Goal: Information Seeking & Learning: Learn about a topic

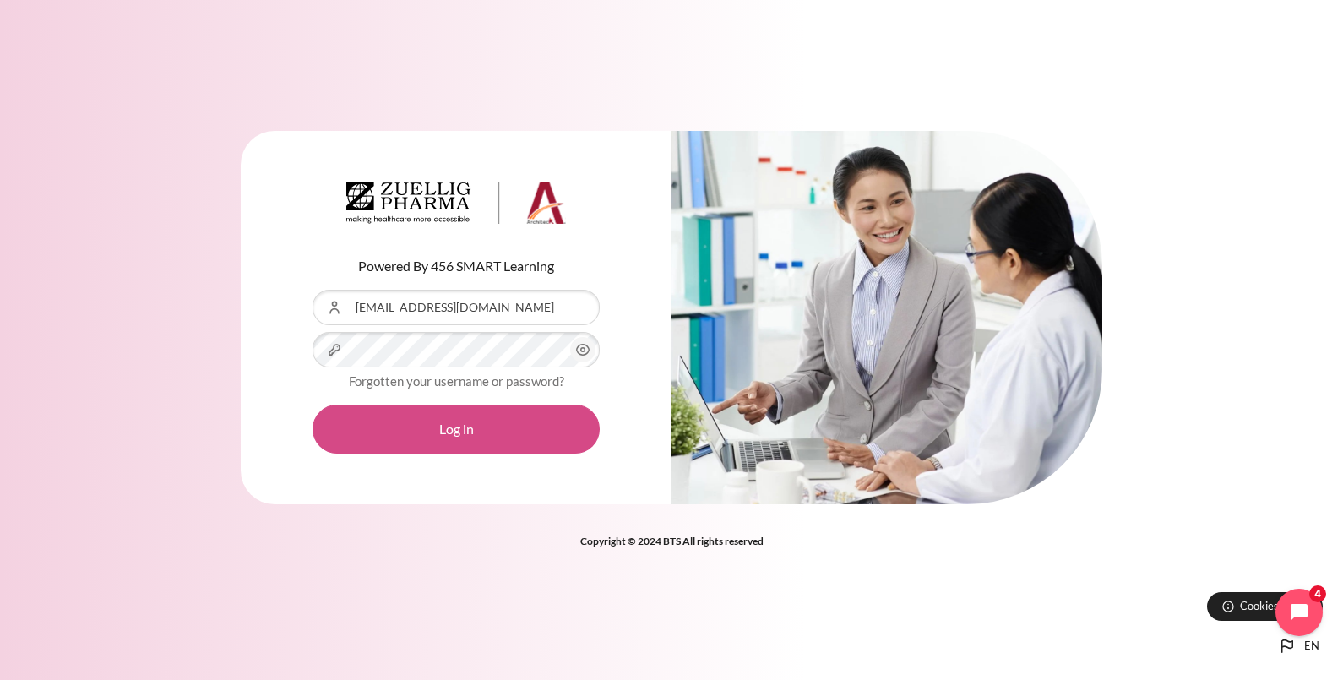
click at [453, 433] on button "Log in" at bounding box center [456, 429] width 287 height 49
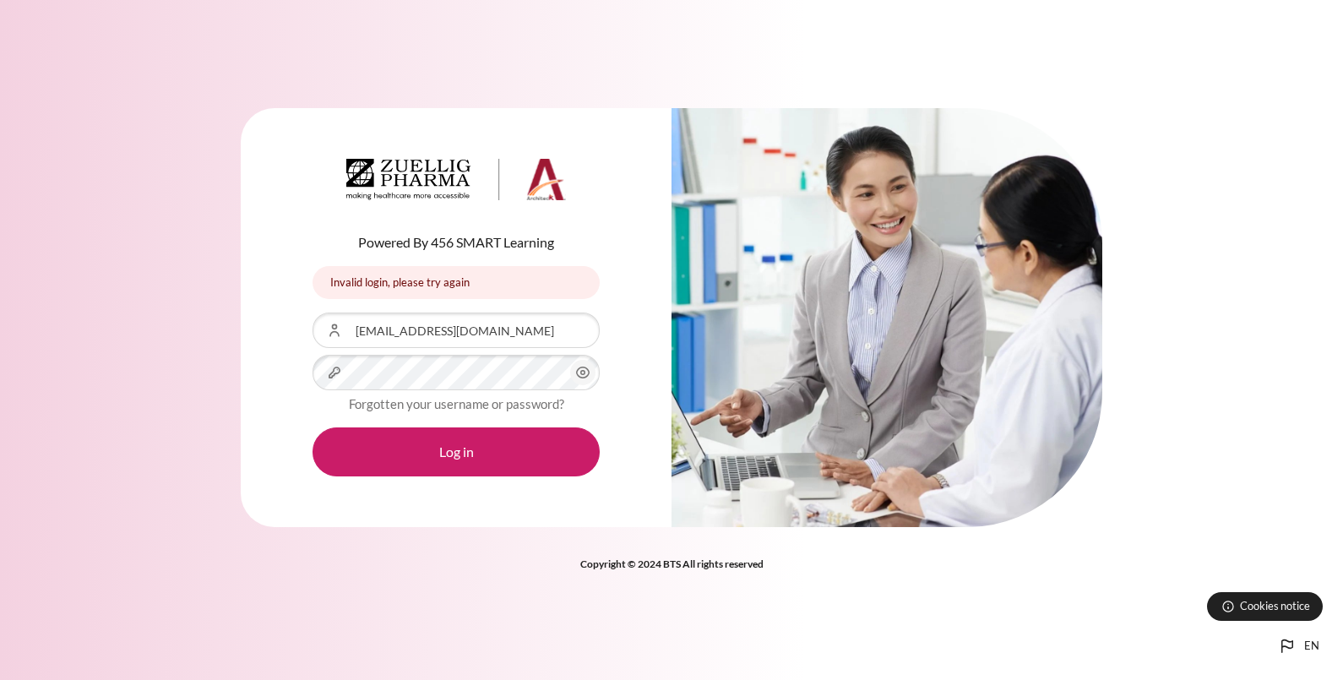
click at [580, 380] on icon "Content" at bounding box center [583, 372] width 20 height 20
click at [294, 379] on div "Powered By 456 SMART Learning Invalid login, please try again Invalid login, pl…" at bounding box center [456, 318] width 431 height 420
click at [213, 427] on div "Powered By 456 SMART Learning Invalid login, please try again Invalid login, pl…" at bounding box center [671, 328] width 1343 height 491
click at [207, 390] on div "Powered By 456 SMART Learning Invalid login, please try again Invalid login, pl…" at bounding box center [671, 328] width 1343 height 491
click at [313, 427] on button "Log in" at bounding box center [456, 451] width 287 height 49
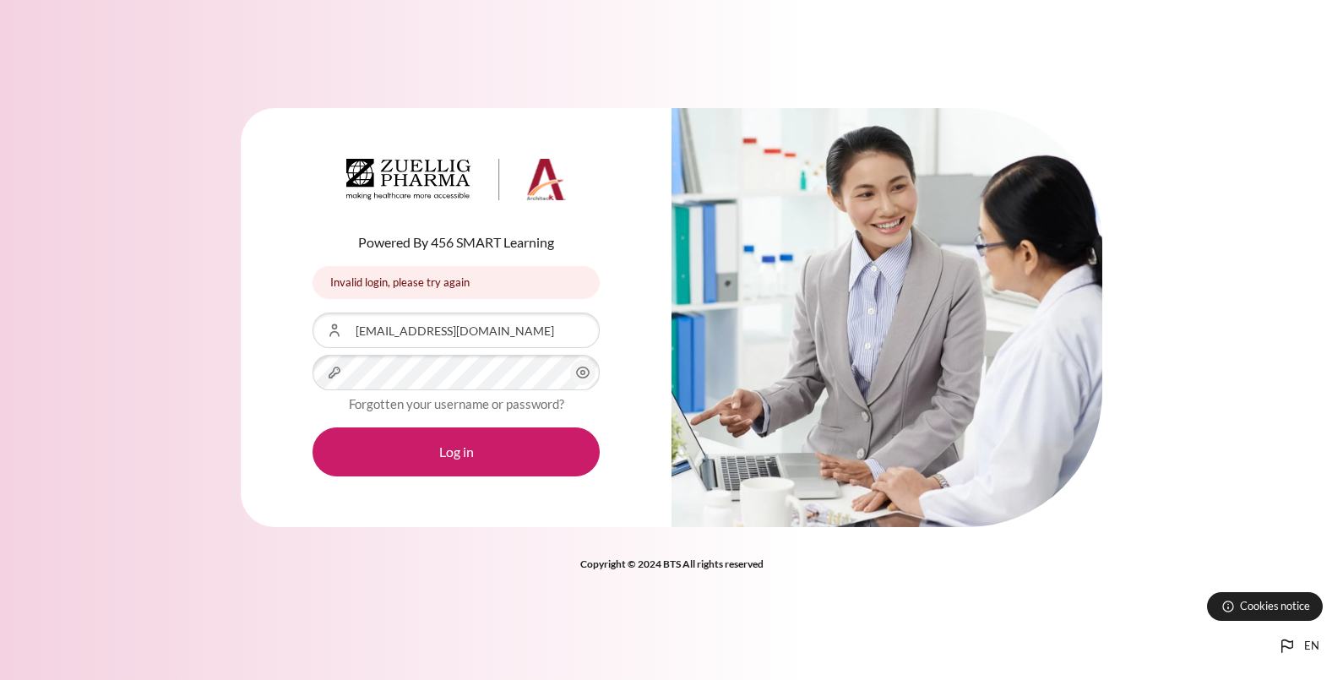
click at [583, 378] on icon "Content" at bounding box center [583, 372] width 13 height 11
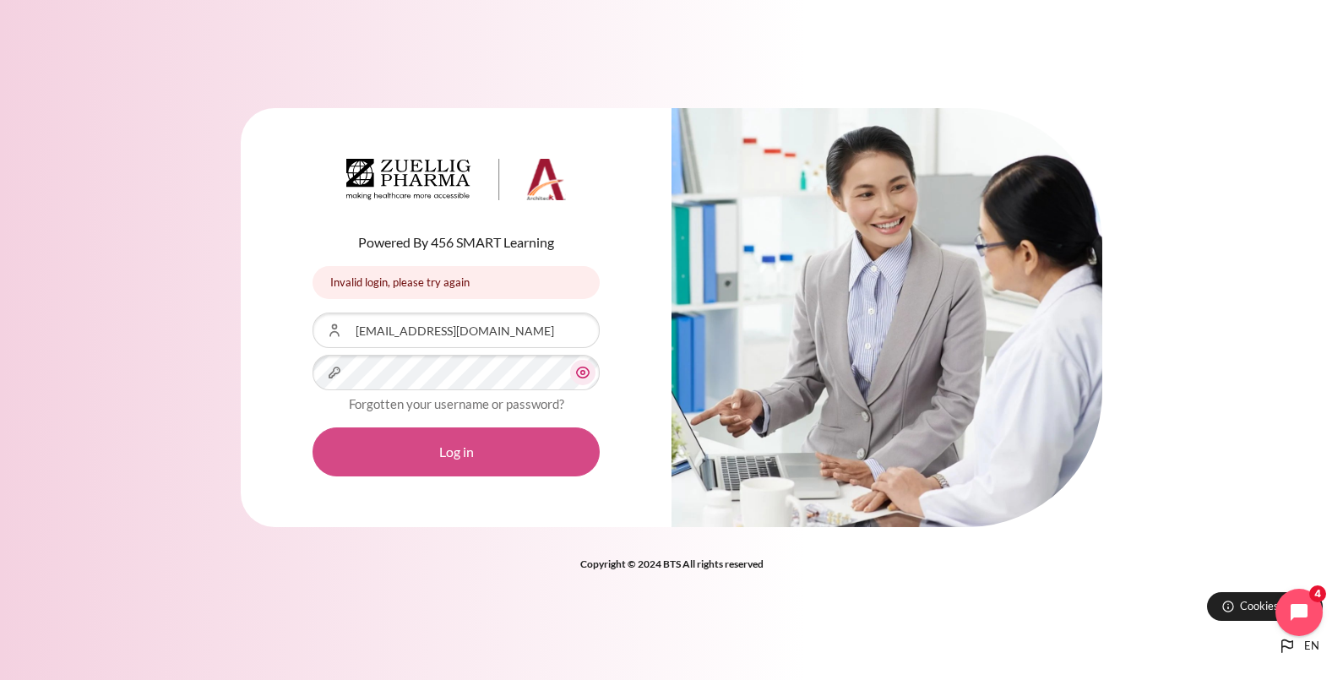
click at [574, 454] on button "Log in" at bounding box center [456, 451] width 287 height 49
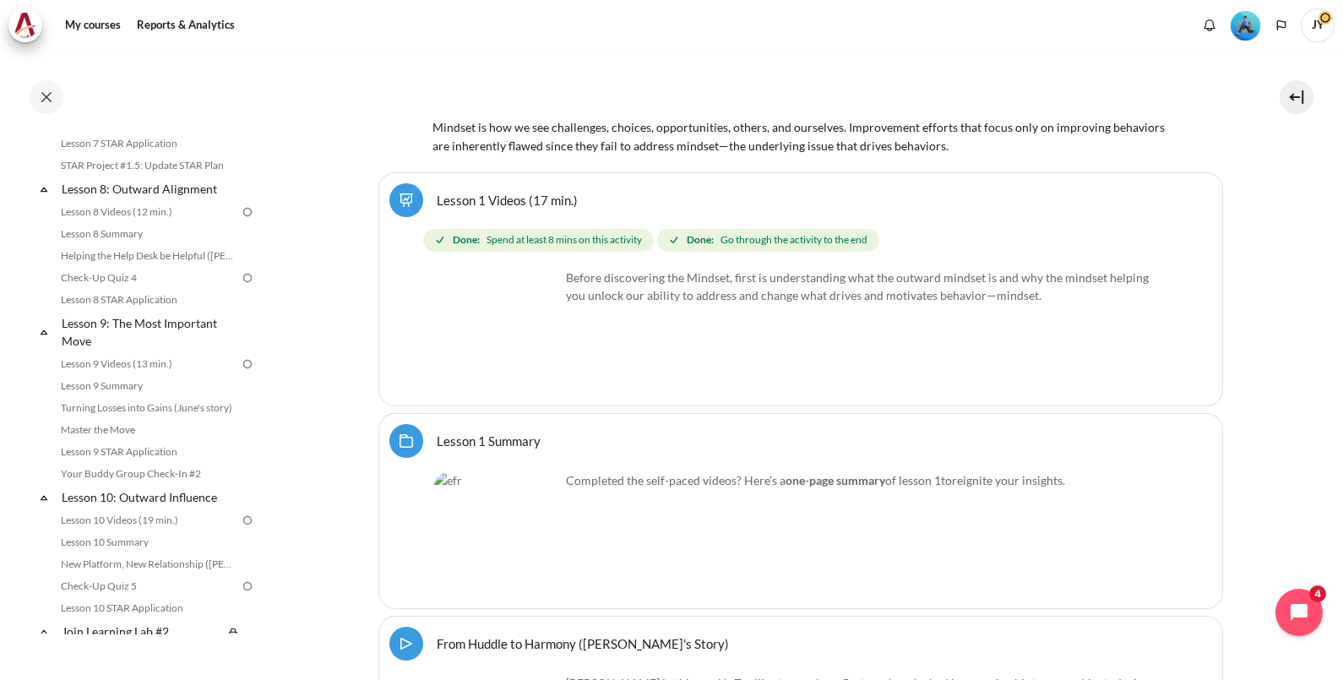
scroll to position [1056, 0]
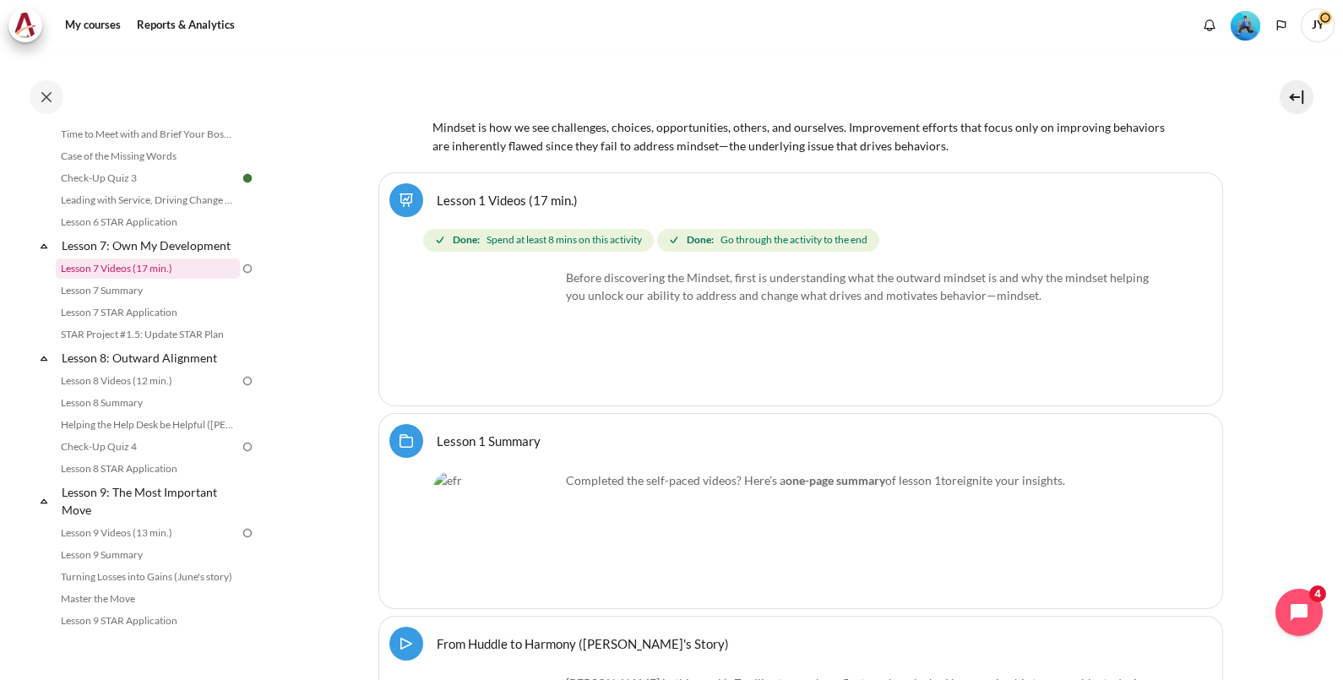
click at [166, 279] on link "Lesson 7 Videos (17 min.)" at bounding box center [148, 268] width 184 height 20
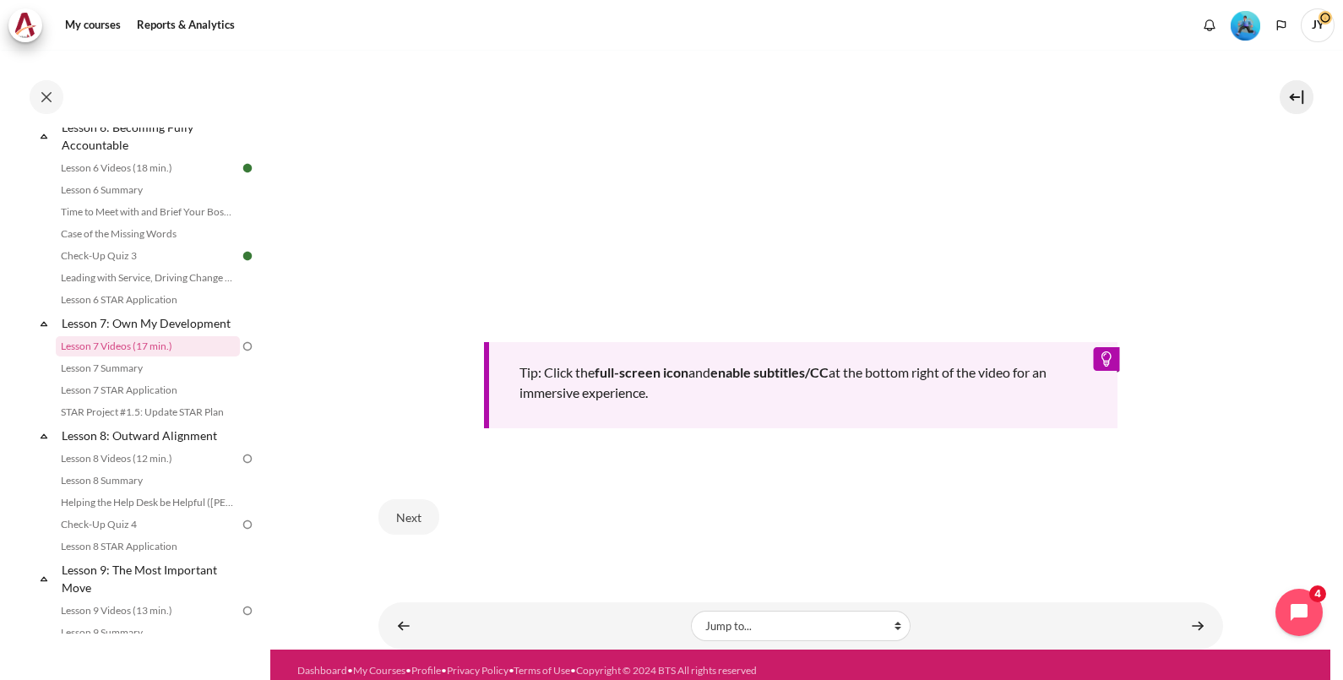
scroll to position [710, 0]
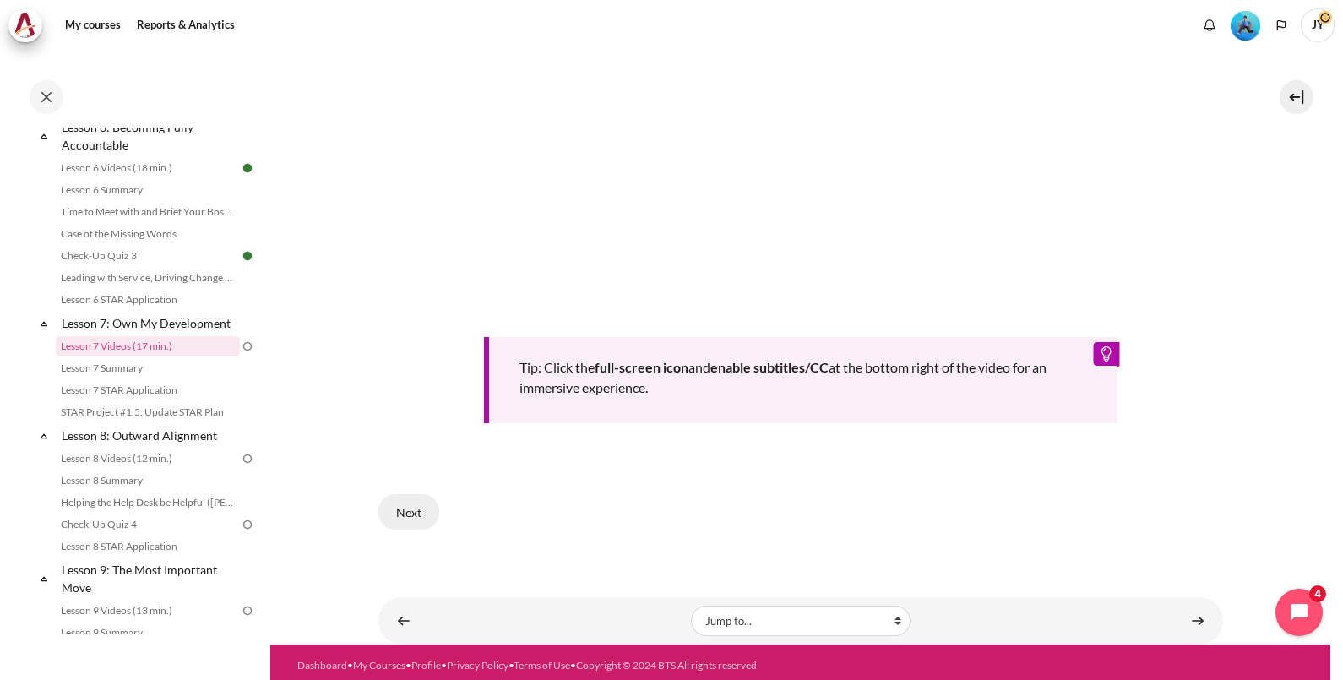
click at [405, 511] on button "Next" at bounding box center [408, 511] width 61 height 35
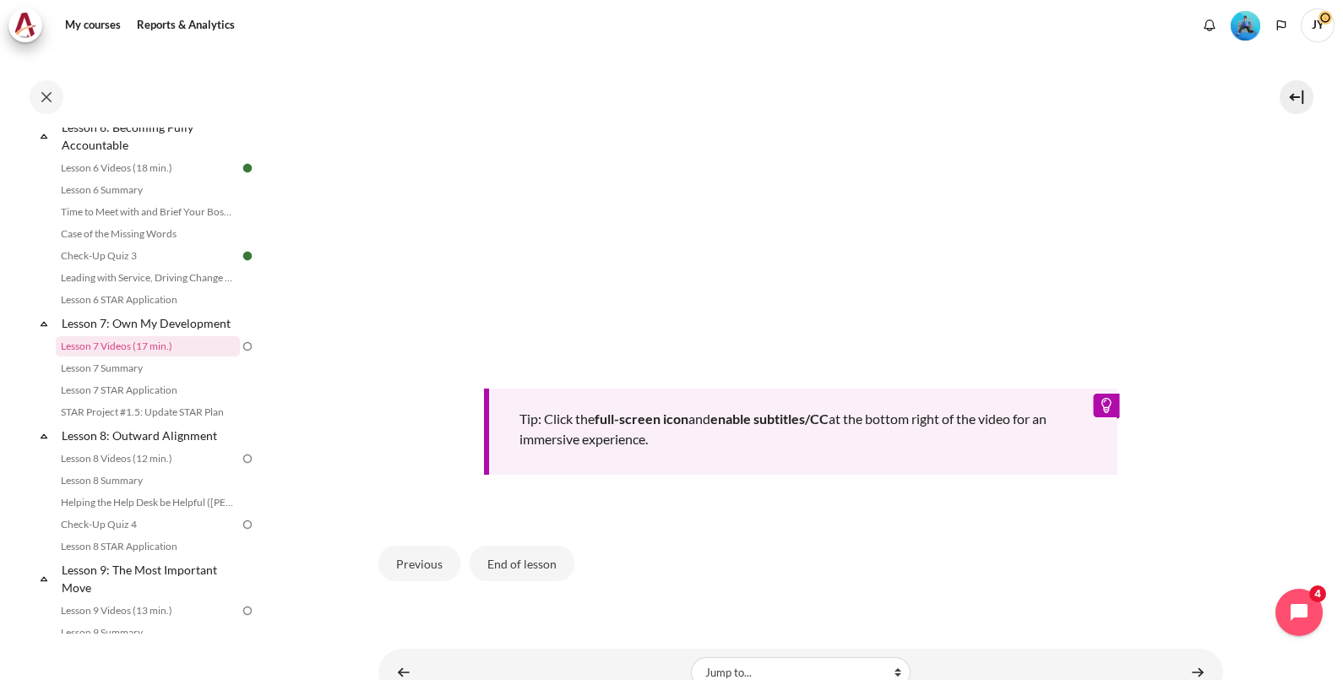
scroll to position [710, 0]
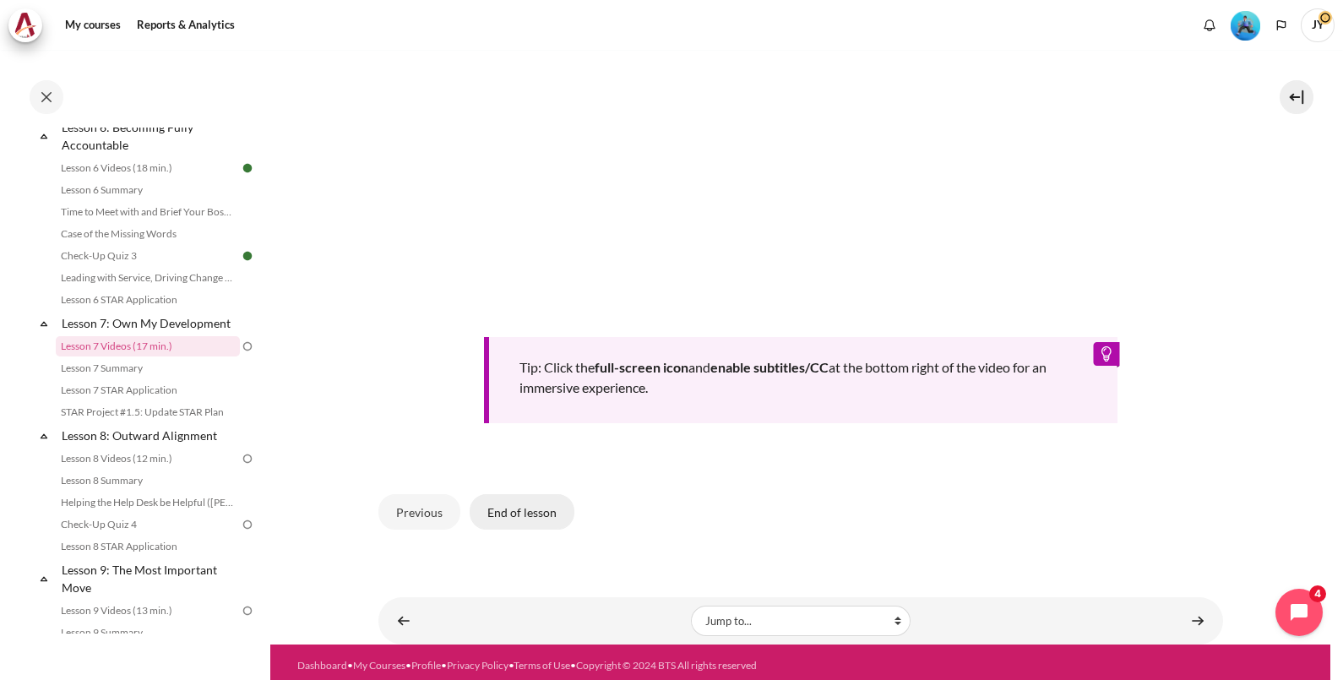
click at [545, 507] on button "End of lesson" at bounding box center [522, 511] width 105 height 35
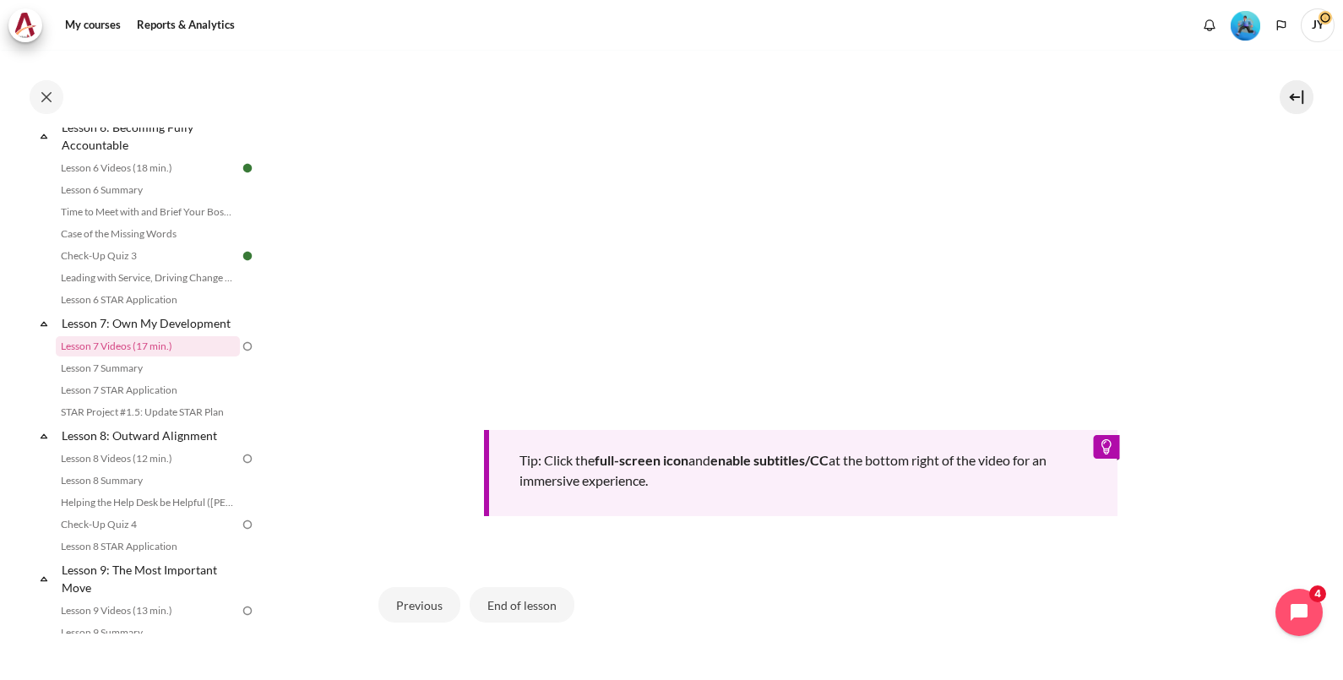
scroll to position [498, 0]
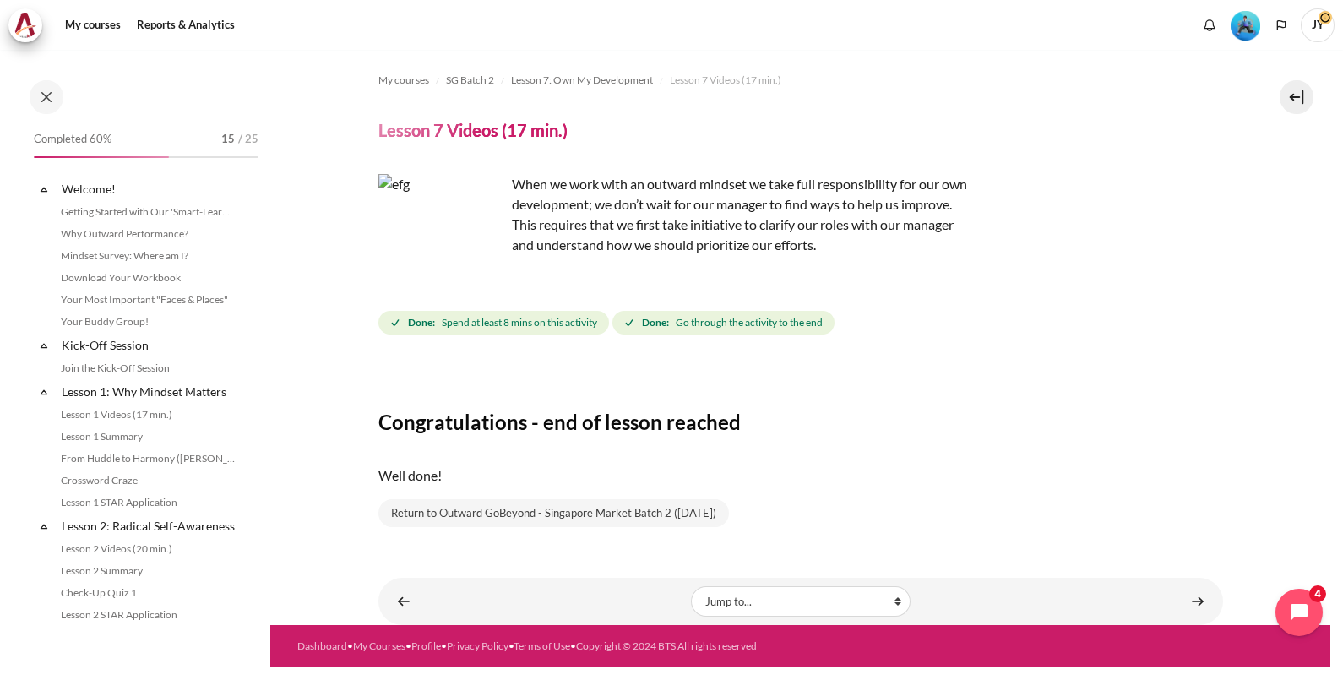
scroll to position [978, 0]
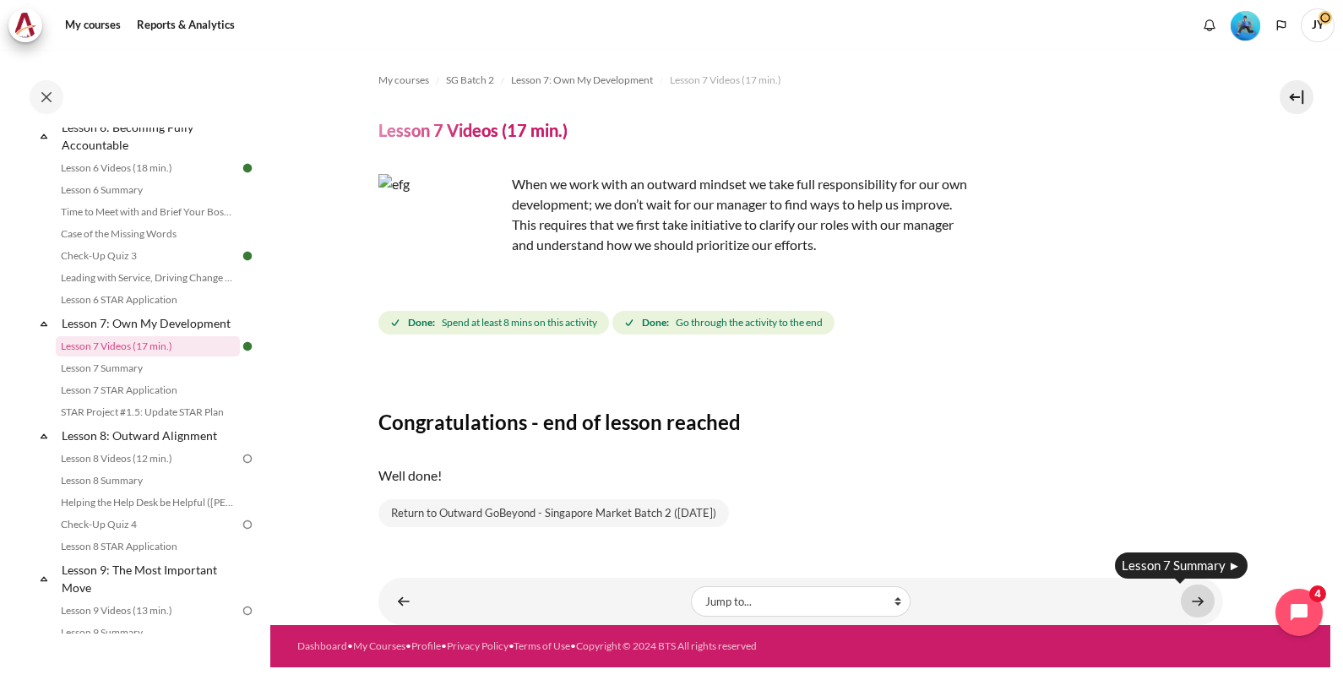
click at [1189, 598] on link "Content" at bounding box center [1198, 601] width 34 height 33
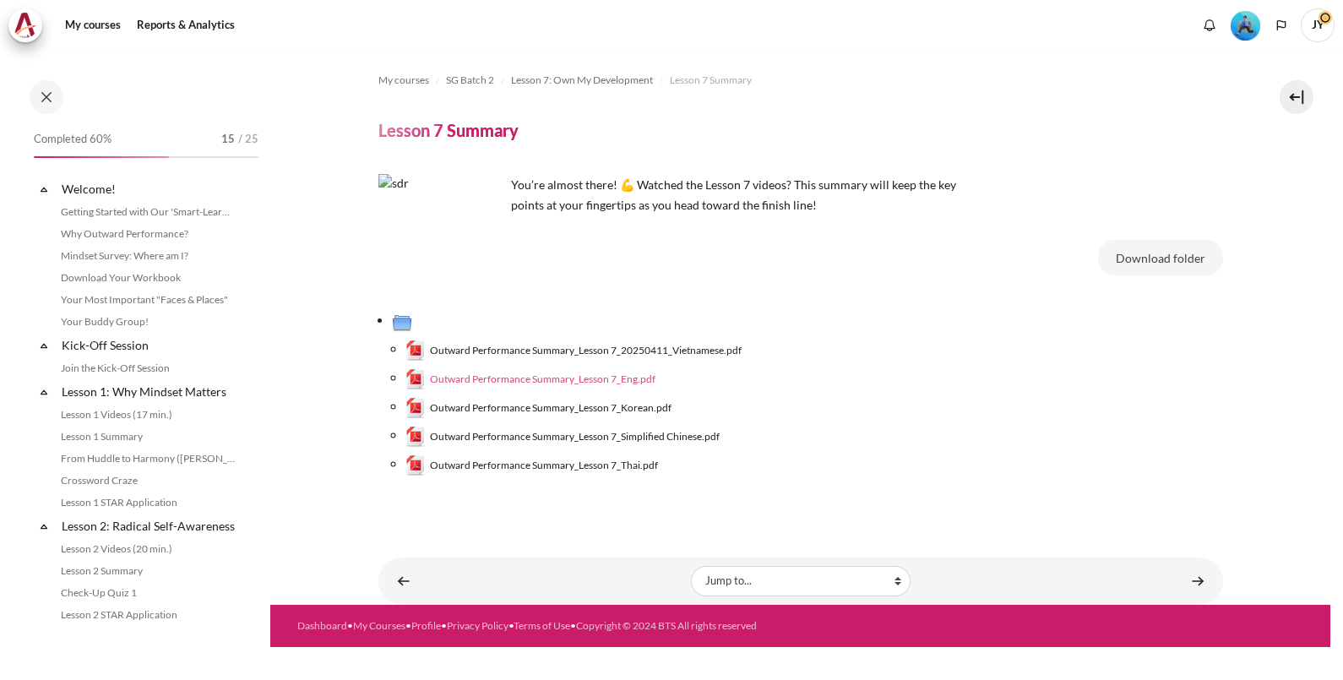
scroll to position [1000, 0]
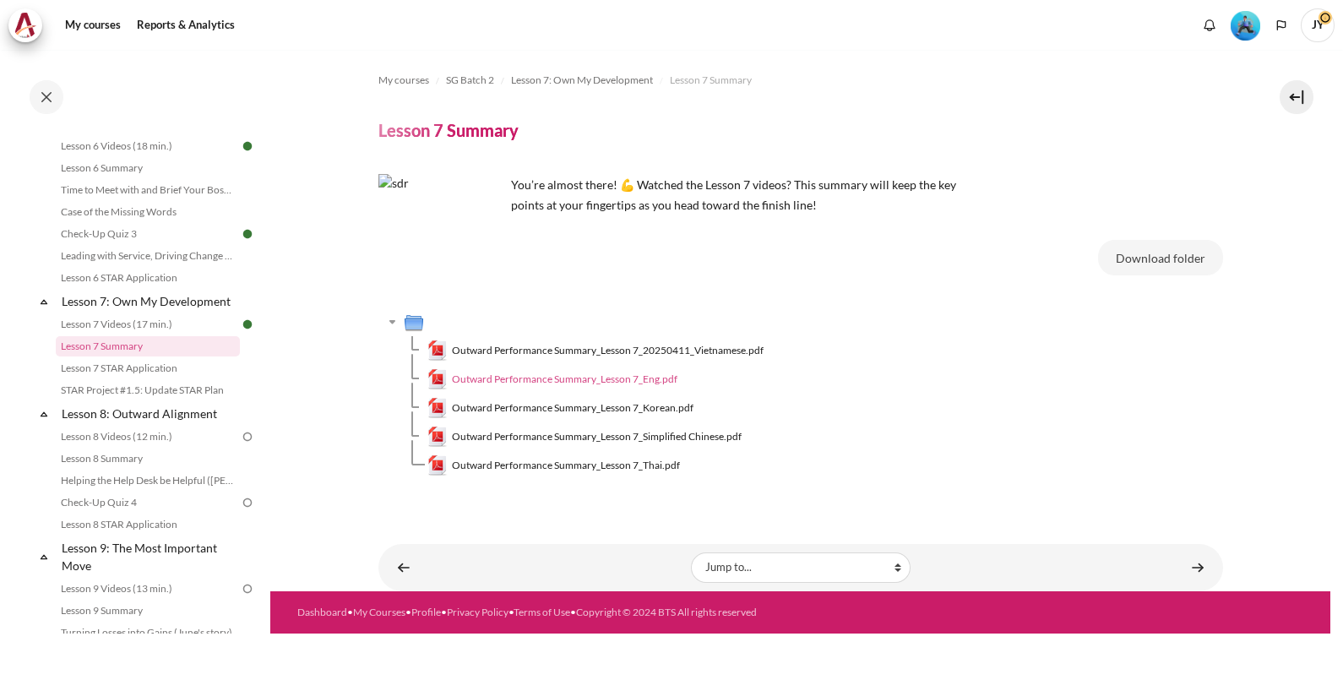
click at [621, 385] on span "Outward Performance Summary_Lesson 7_Eng.pdf" at bounding box center [565, 379] width 226 height 15
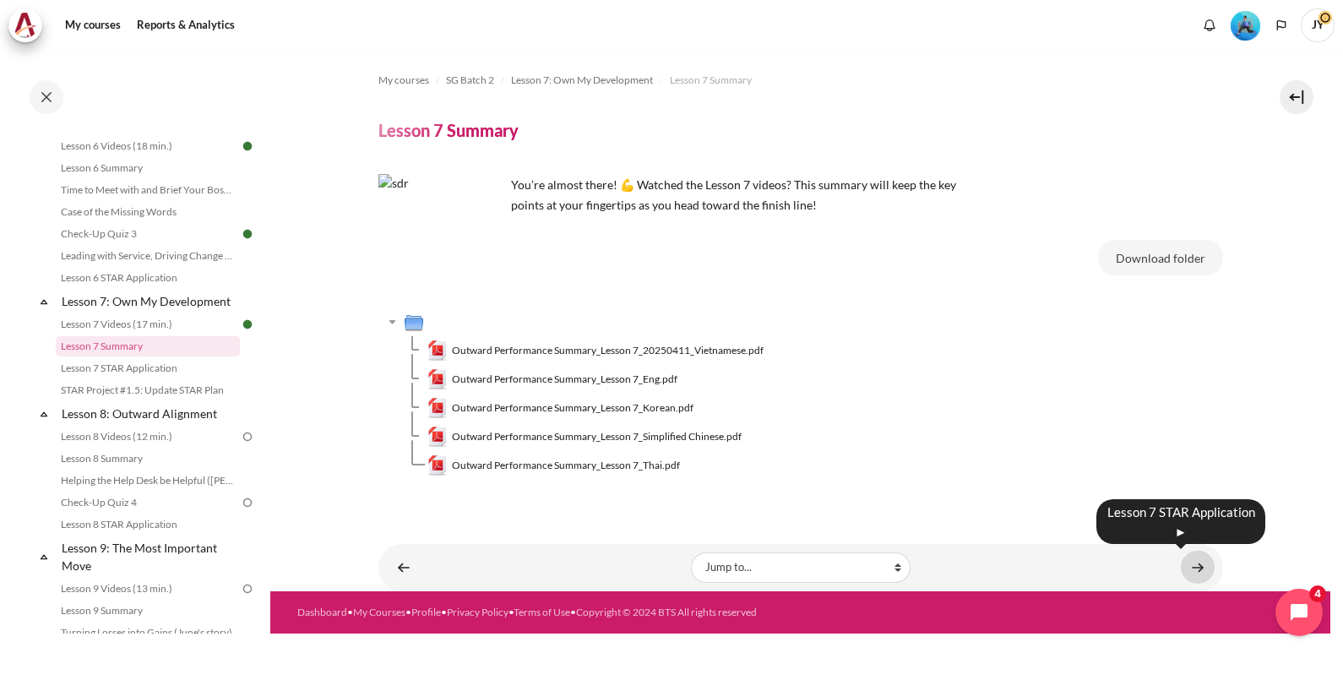
click at [1200, 570] on link "Content" at bounding box center [1198, 567] width 34 height 33
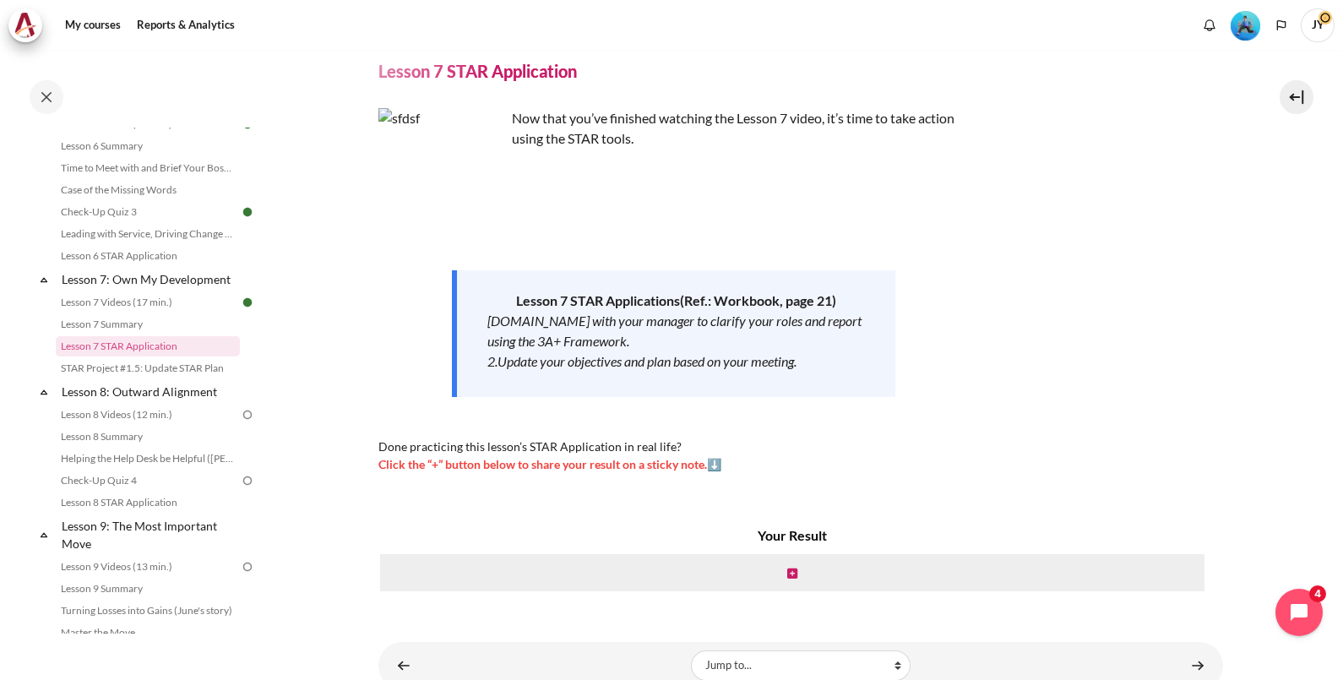
scroll to position [110, 0]
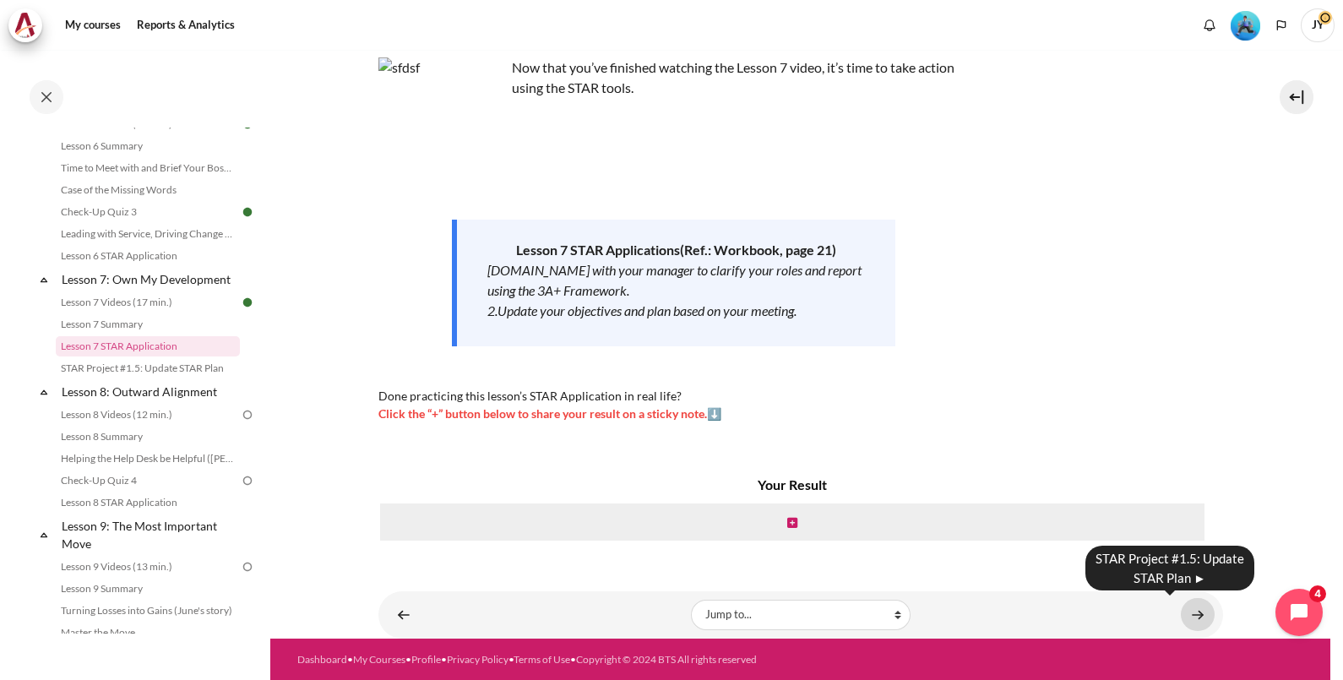
click at [1181, 619] on link "Content" at bounding box center [1198, 614] width 34 height 33
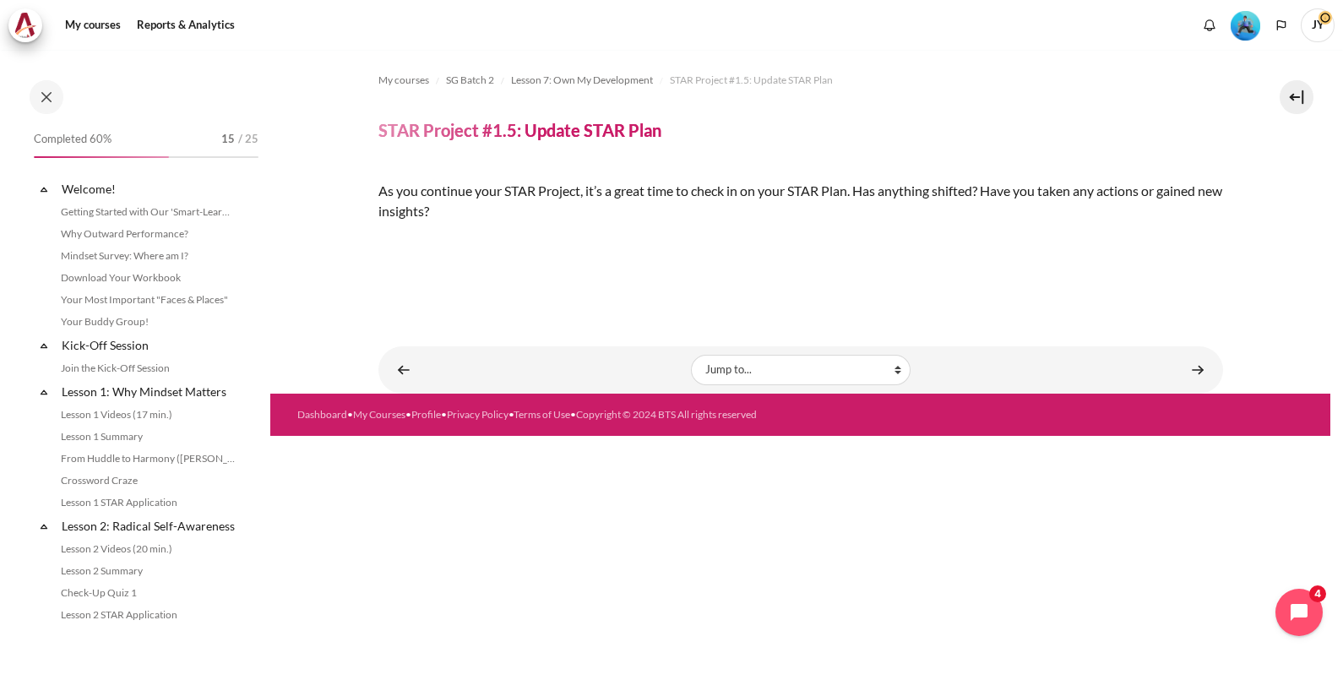
scroll to position [1043, 0]
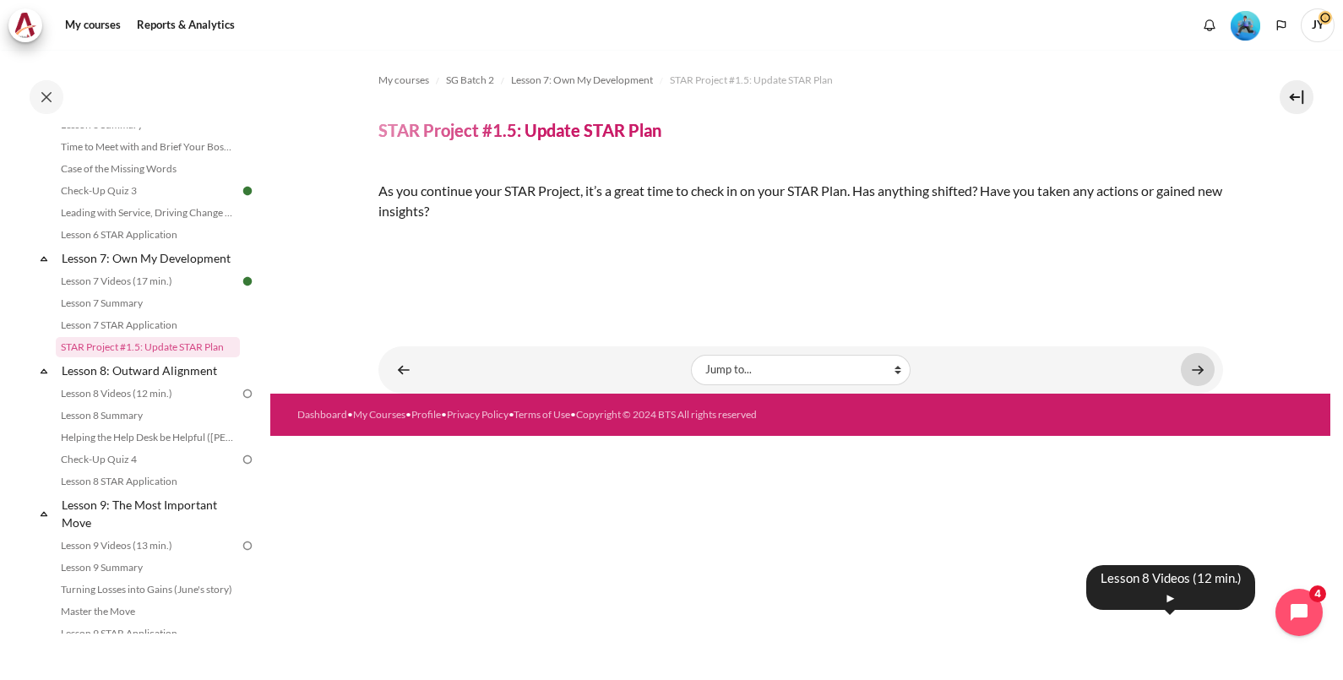
click at [1189, 386] on link "Content" at bounding box center [1198, 369] width 34 height 33
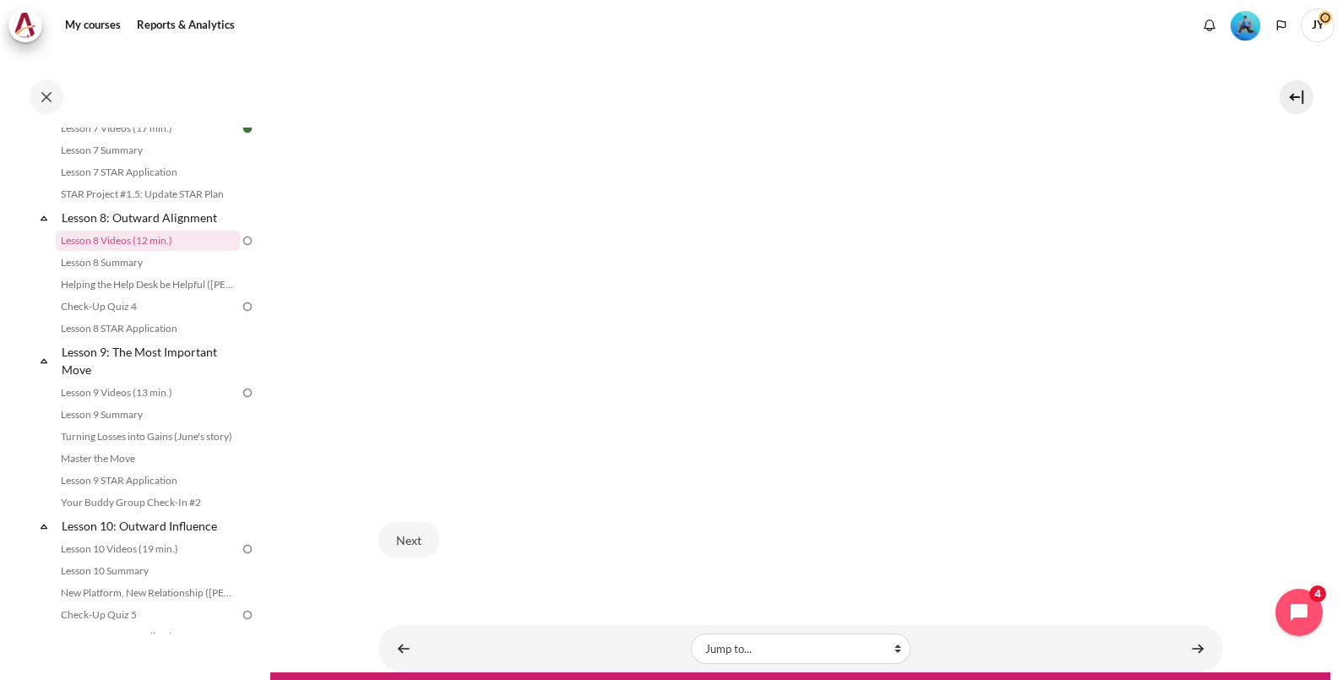
scroll to position [563, 0]
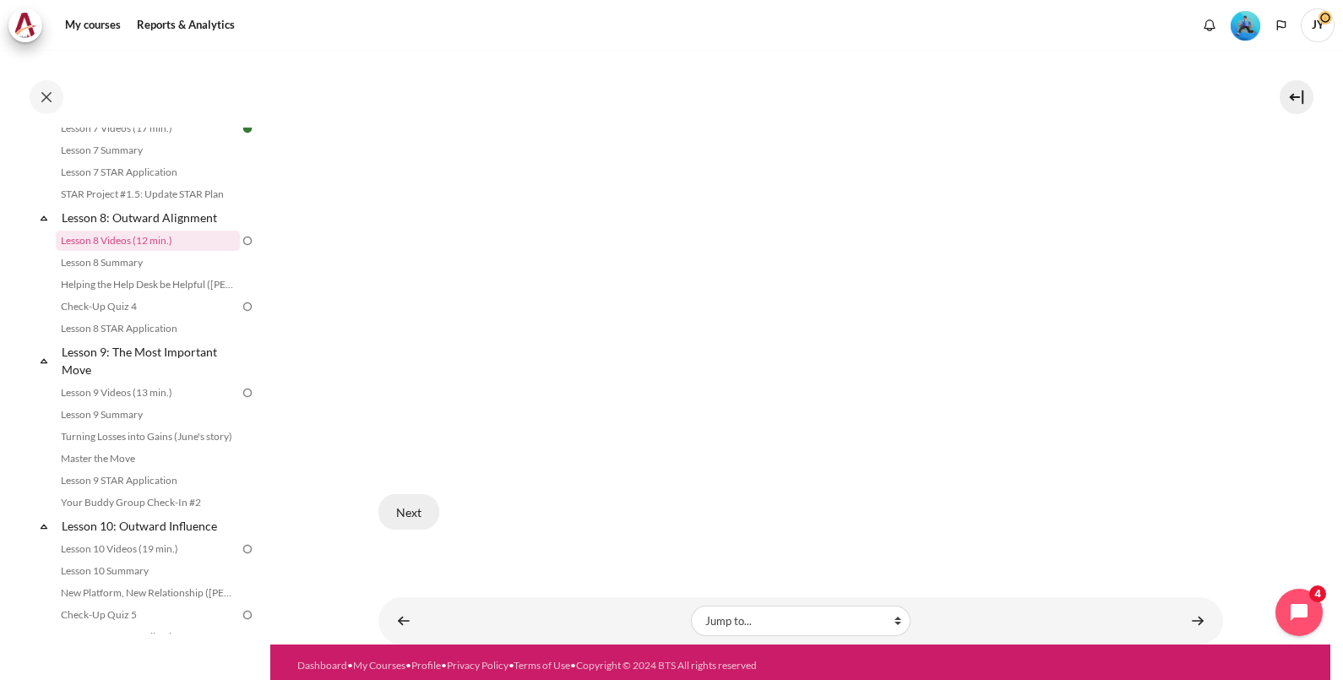
click at [405, 509] on button "Next" at bounding box center [408, 511] width 61 height 35
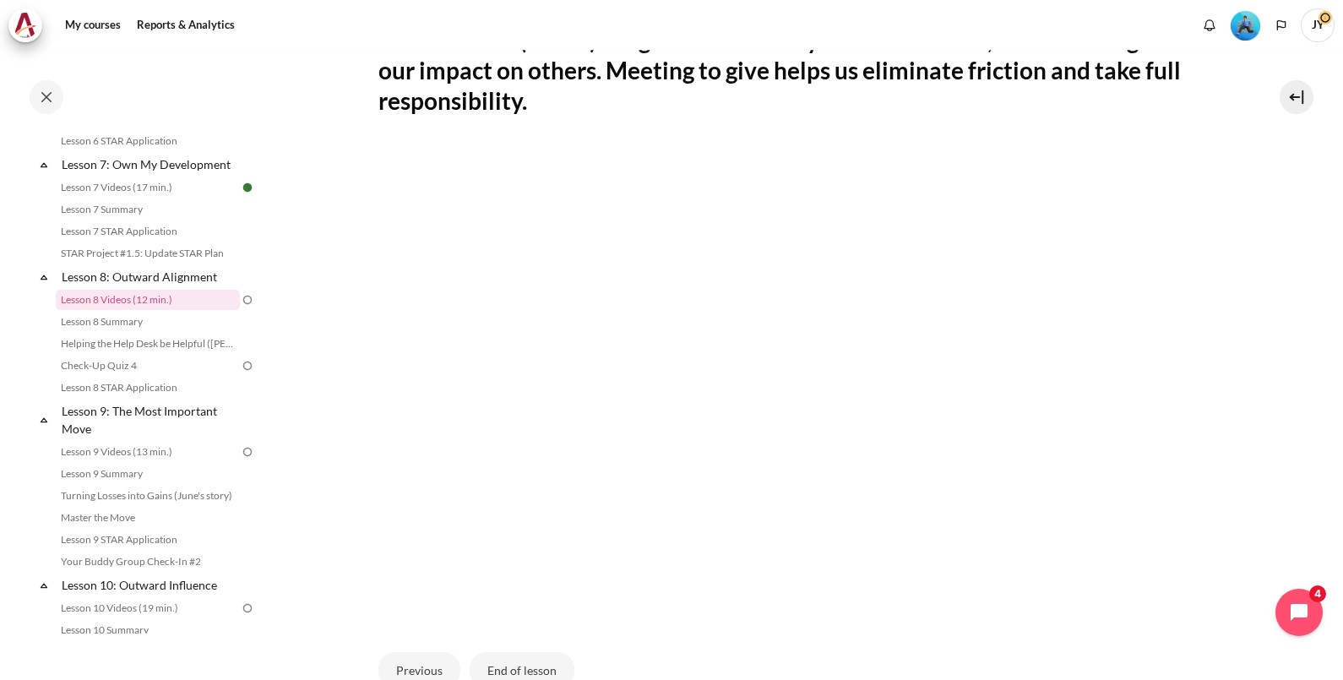
scroll to position [563, 0]
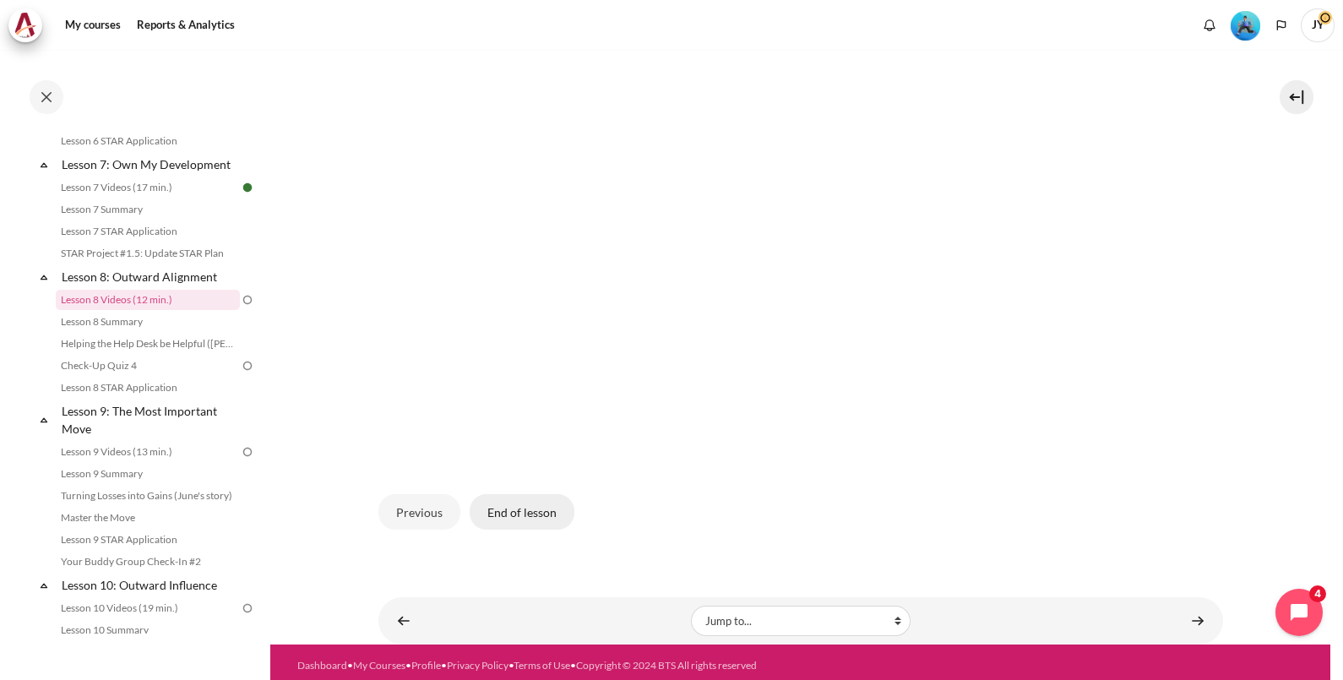
click at [536, 507] on button "End of lesson" at bounding box center [522, 511] width 105 height 35
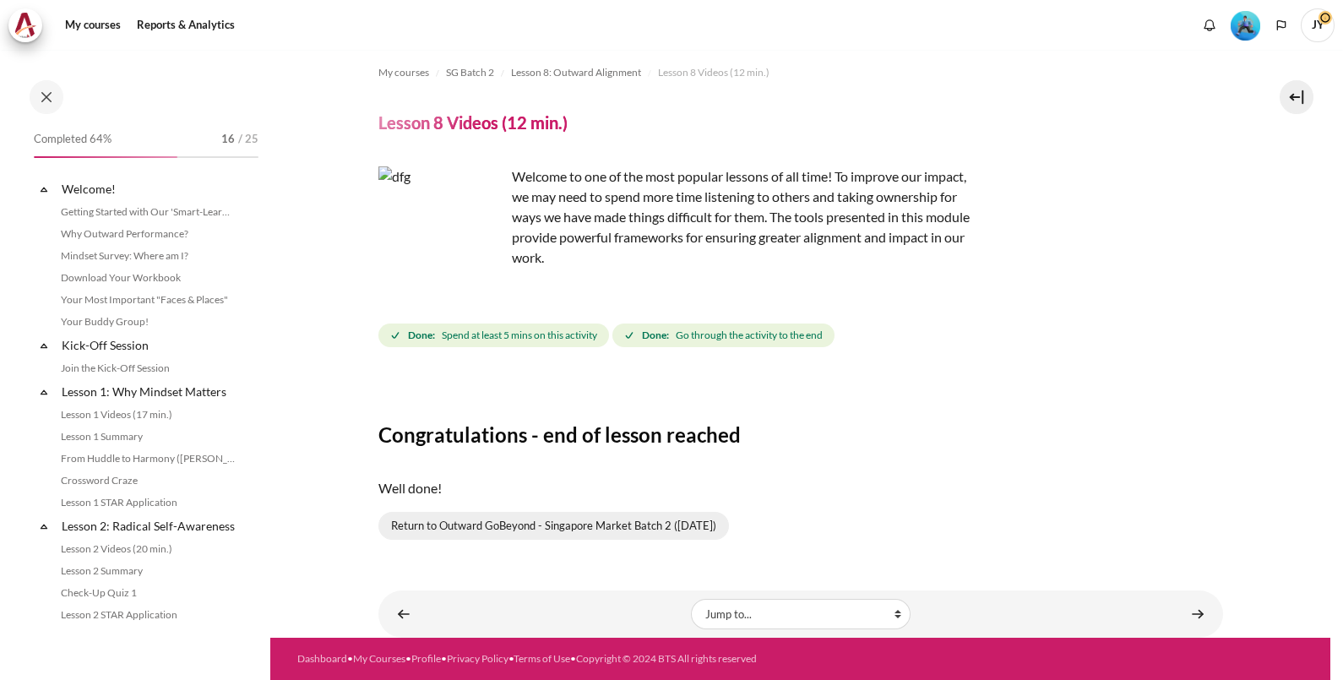
scroll to position [1090, 0]
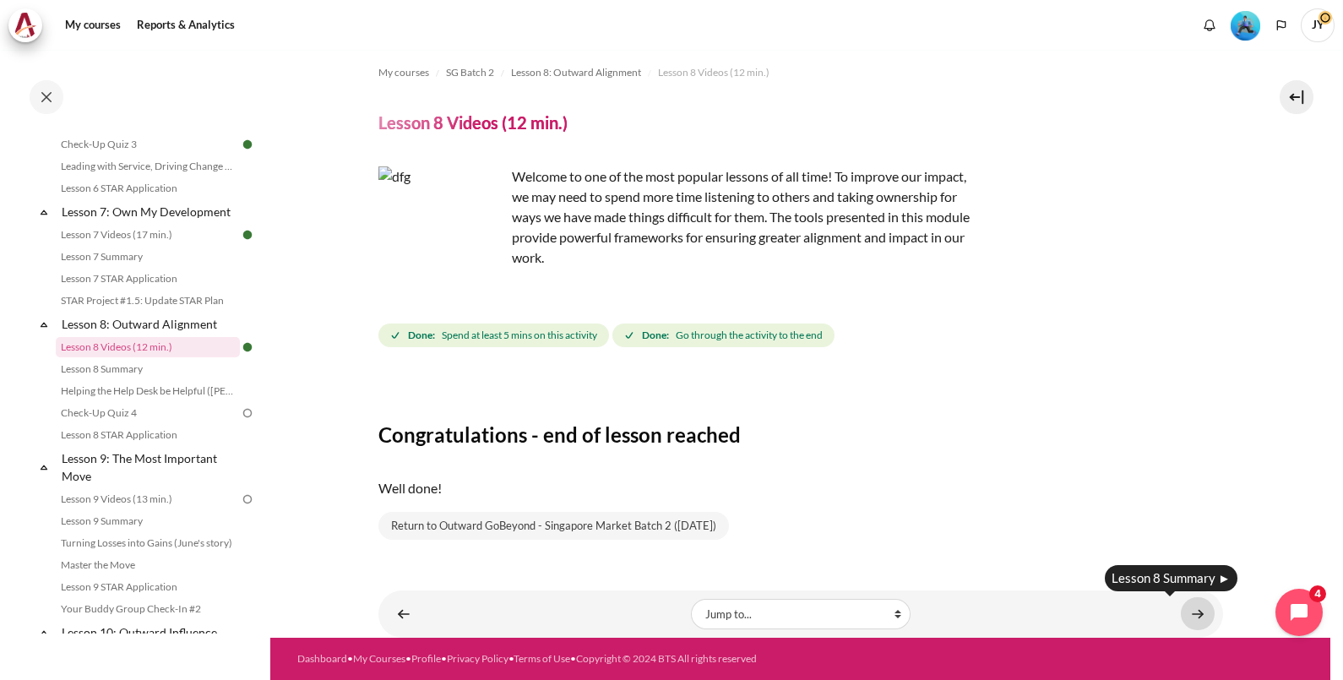
click at [1183, 612] on link "Content" at bounding box center [1198, 613] width 34 height 33
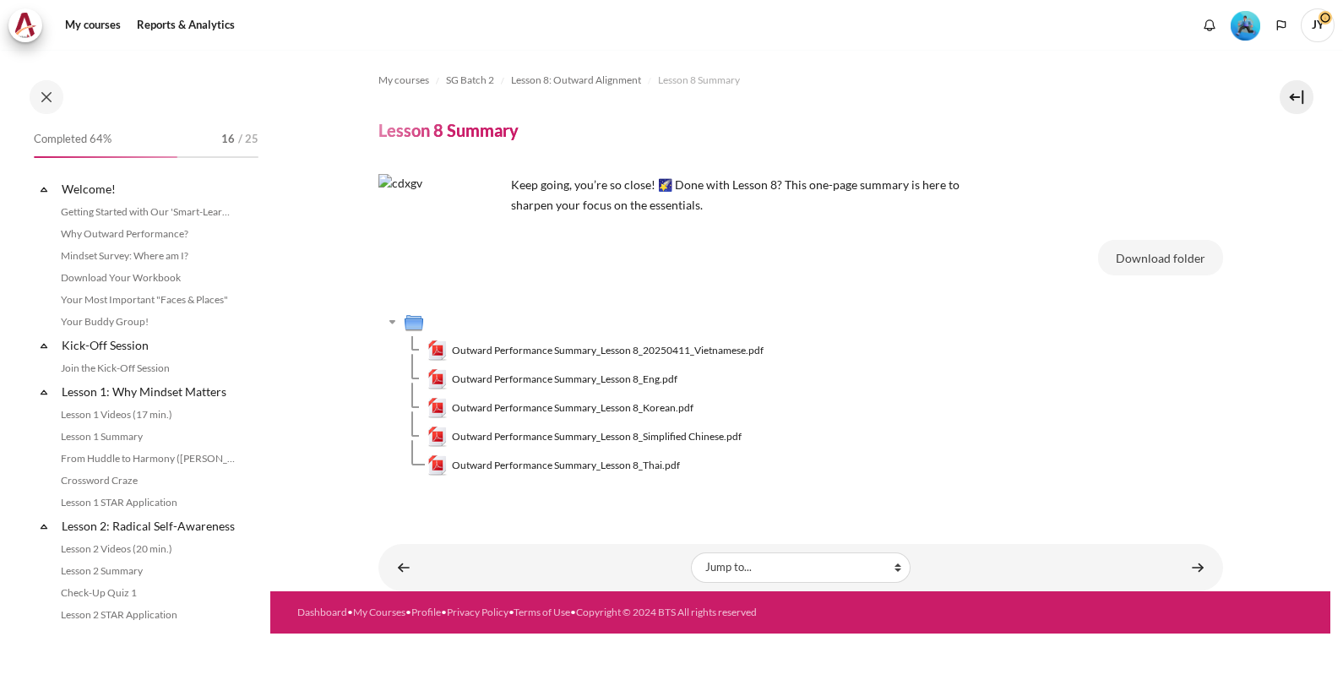
scroll to position [1112, 0]
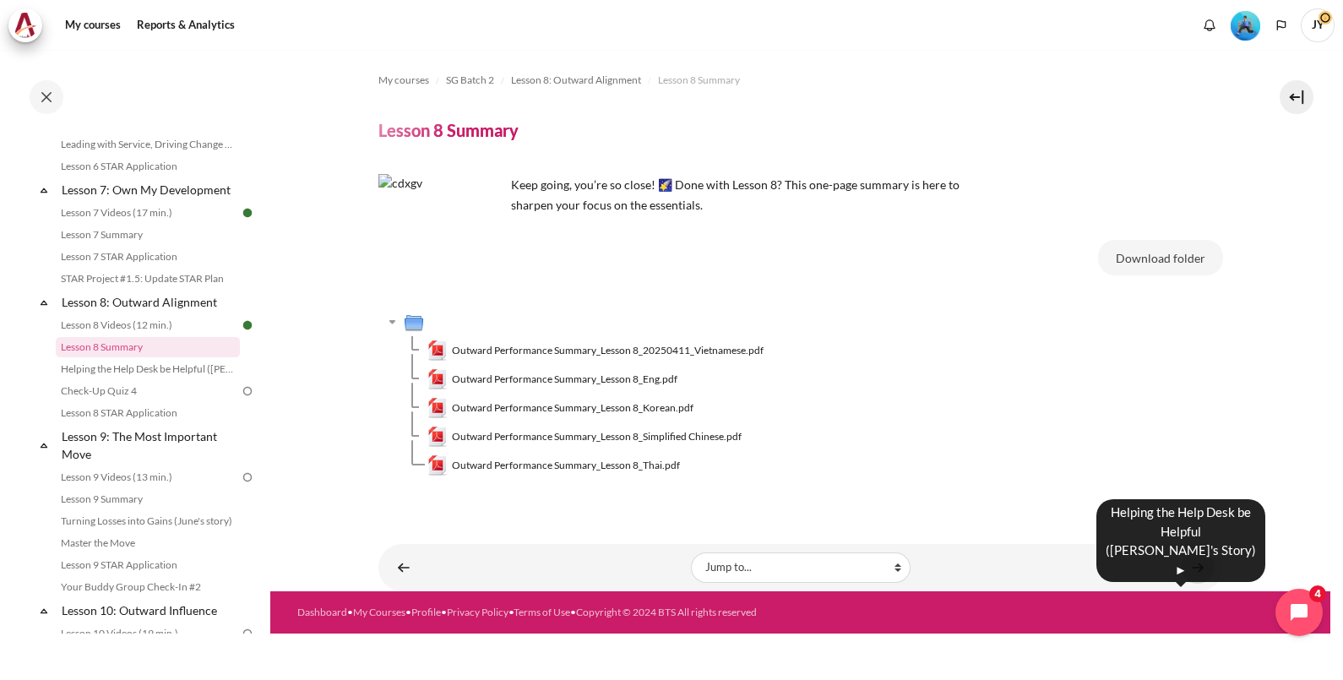
click at [1202, 570] on link "Content" at bounding box center [1198, 567] width 34 height 33
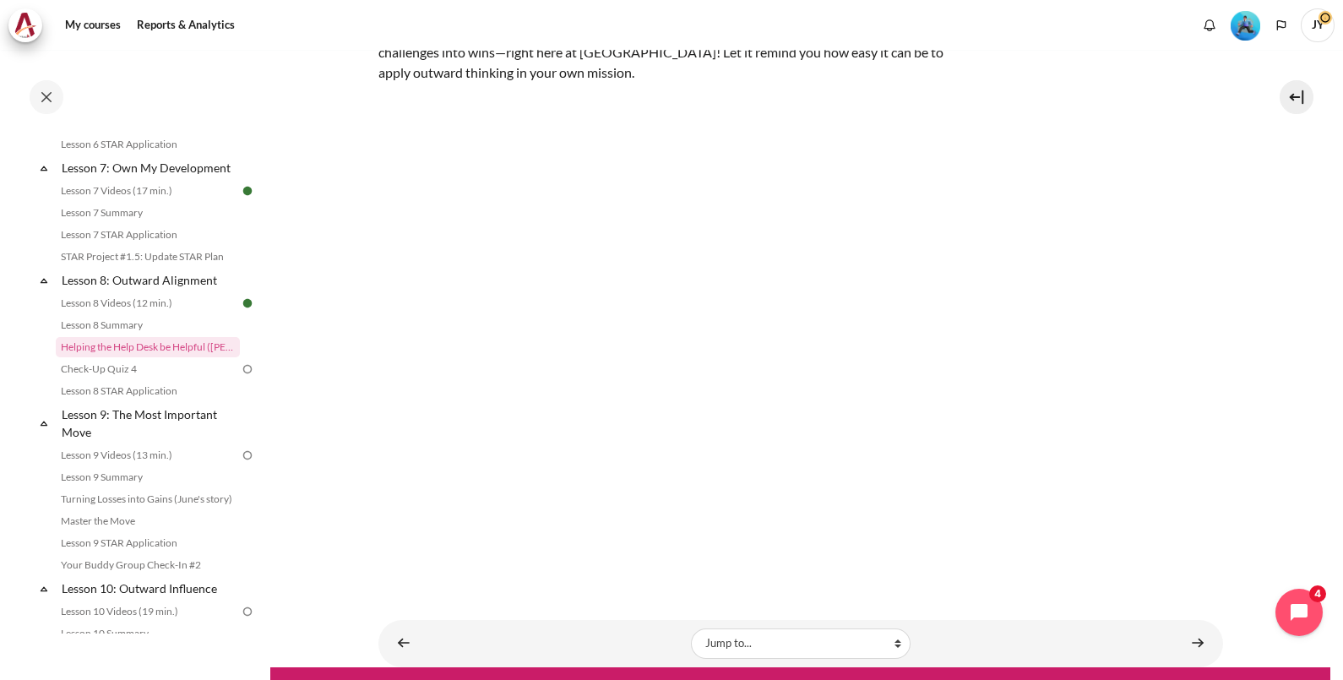
scroll to position [256, 0]
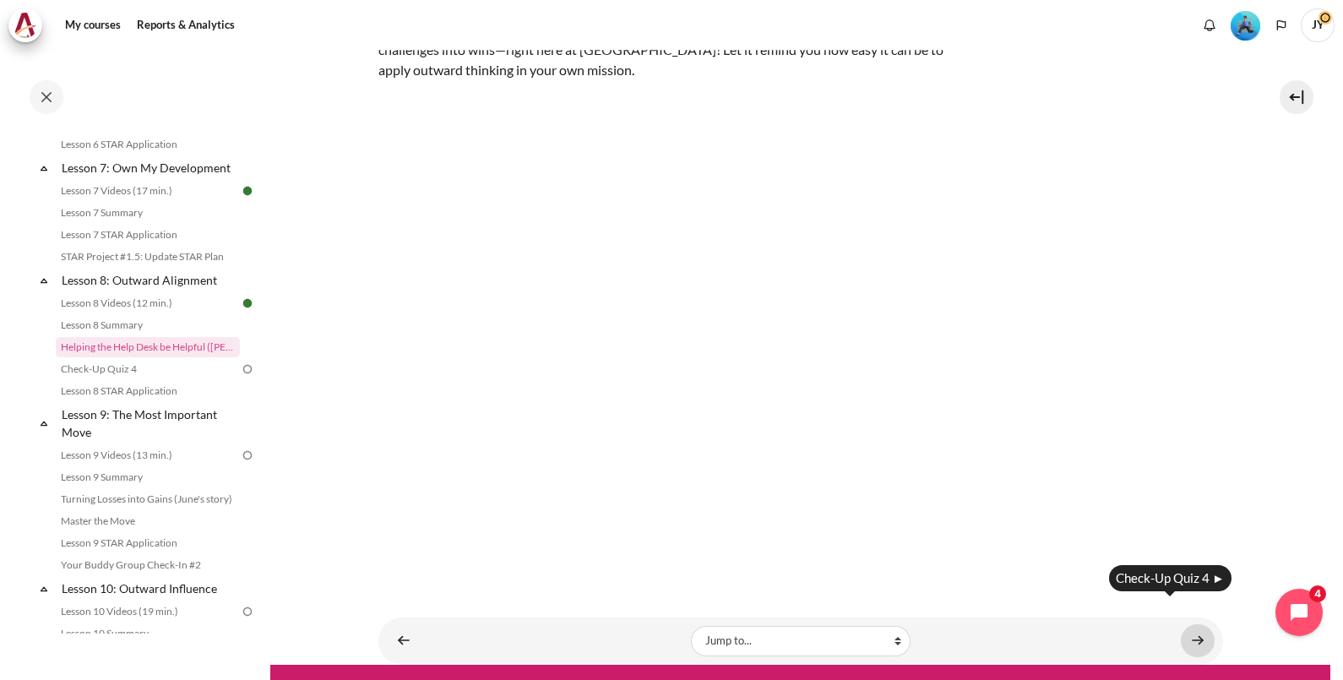
click at [1181, 624] on link "Content" at bounding box center [1198, 640] width 34 height 33
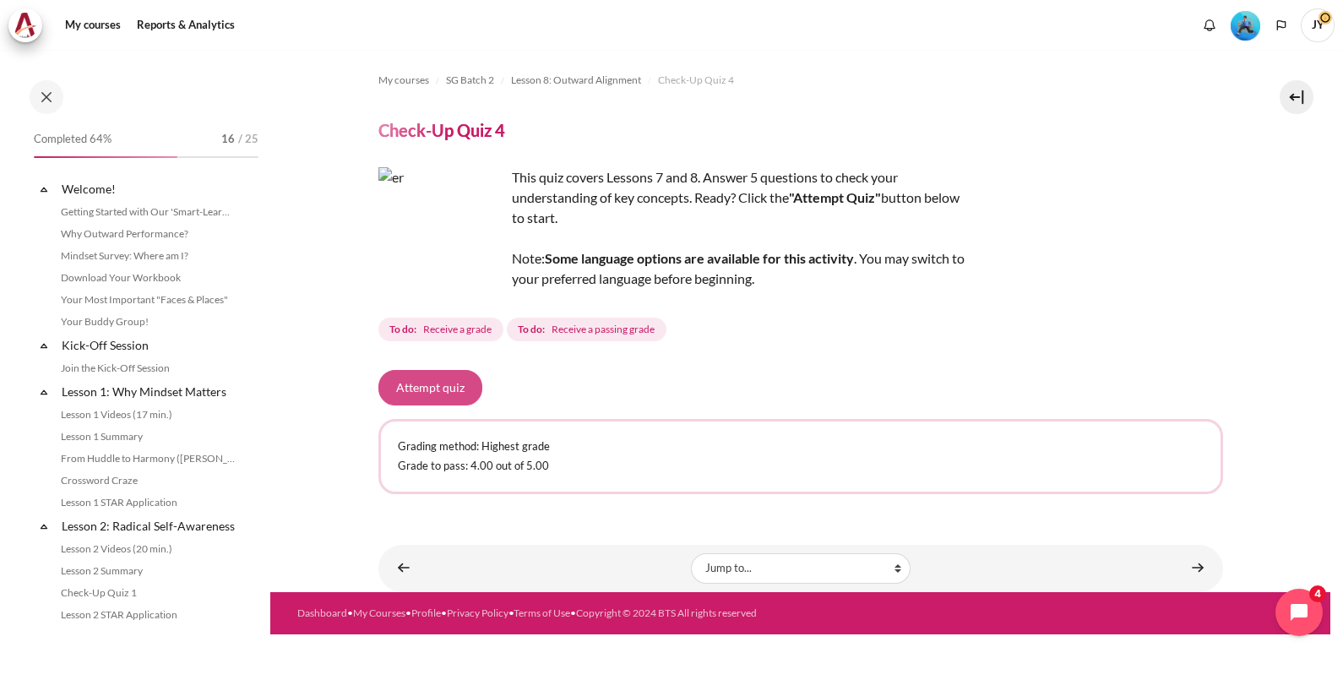
scroll to position [1156, 0]
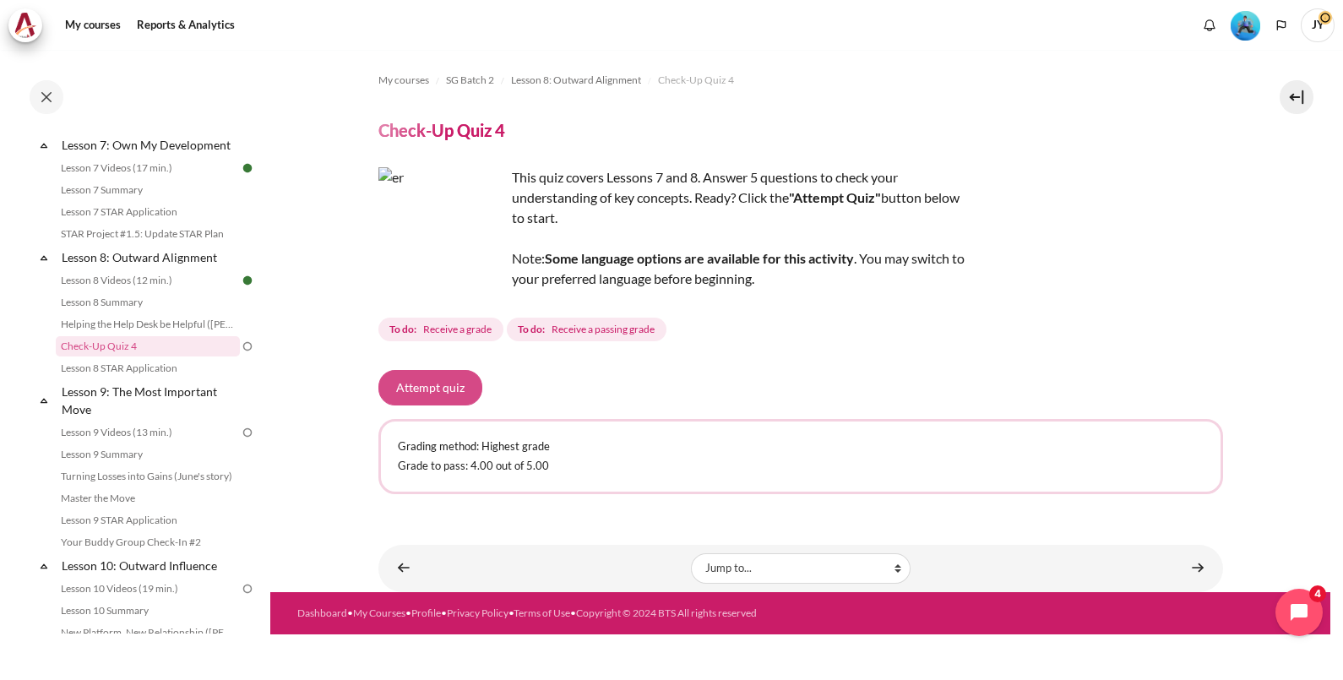
click at [443, 389] on button "Attempt quiz" at bounding box center [430, 387] width 104 height 35
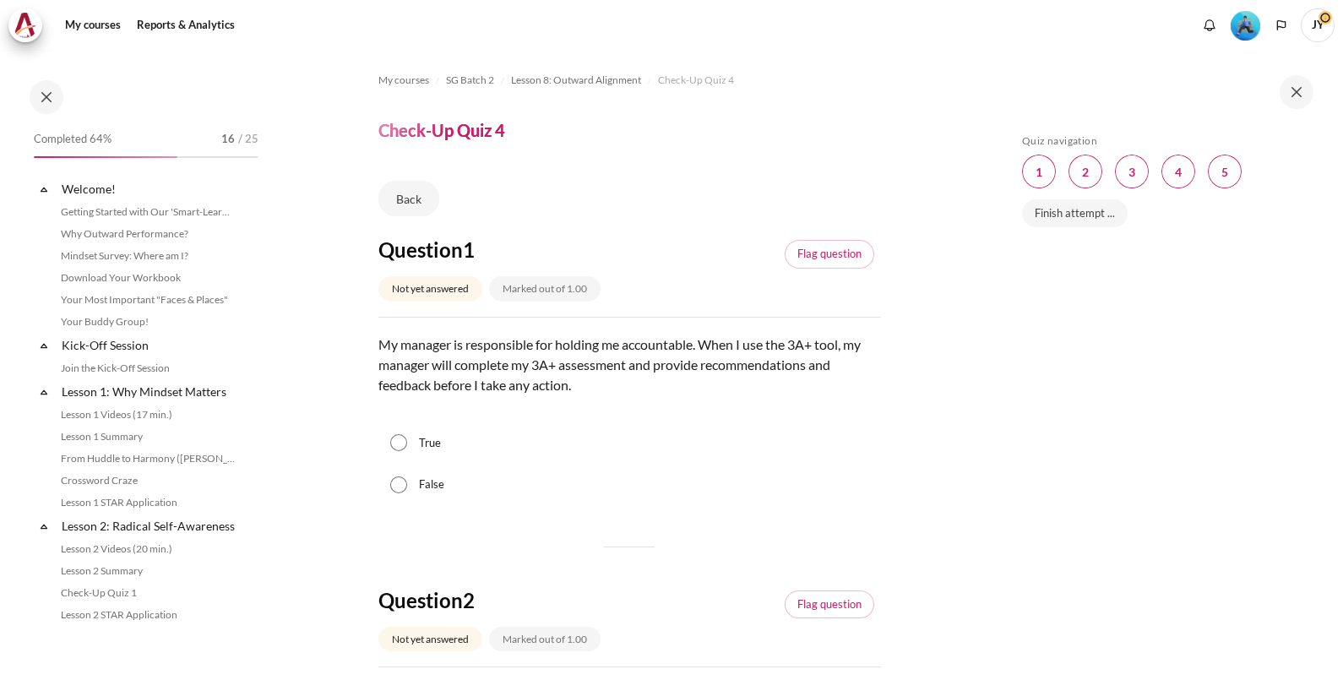
scroll to position [1156, 0]
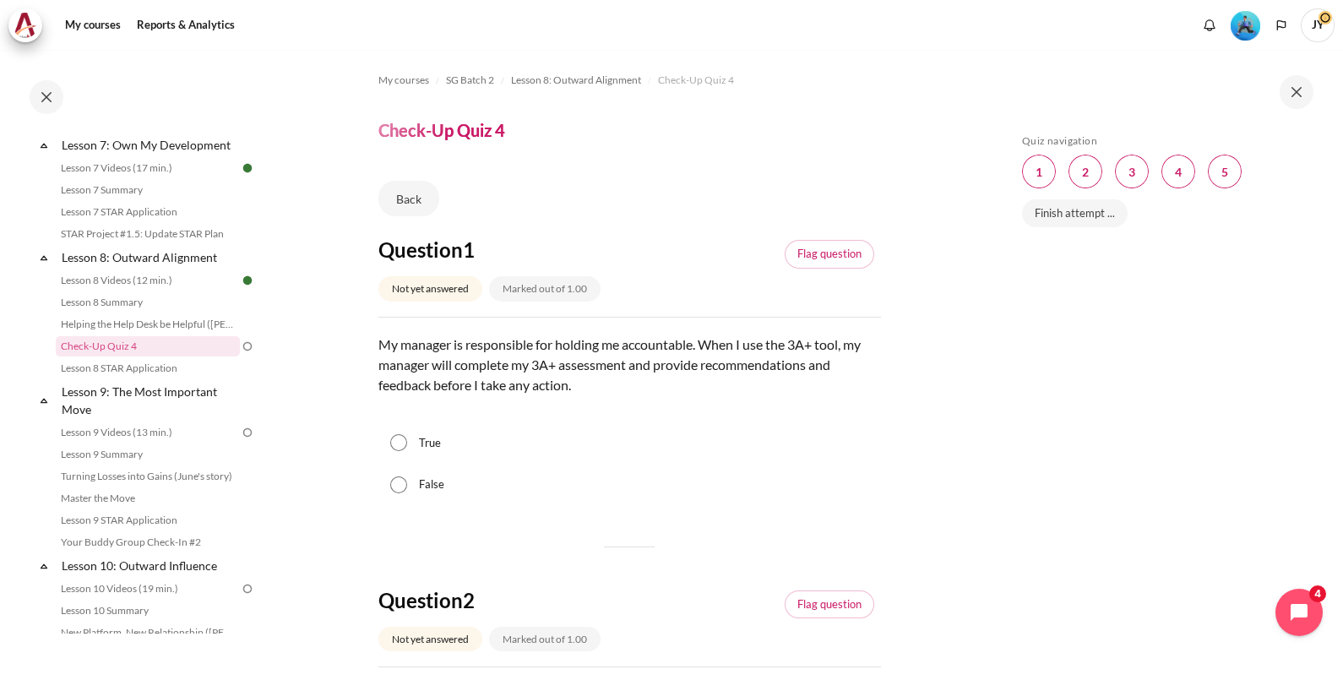
click at [416, 486] on div "False" at bounding box center [629, 485] width 503 height 42
click at [389, 481] on div "False" at bounding box center [629, 485] width 503 height 42
click at [400, 481] on input "False" at bounding box center [398, 484] width 17 height 17
radio input "true"
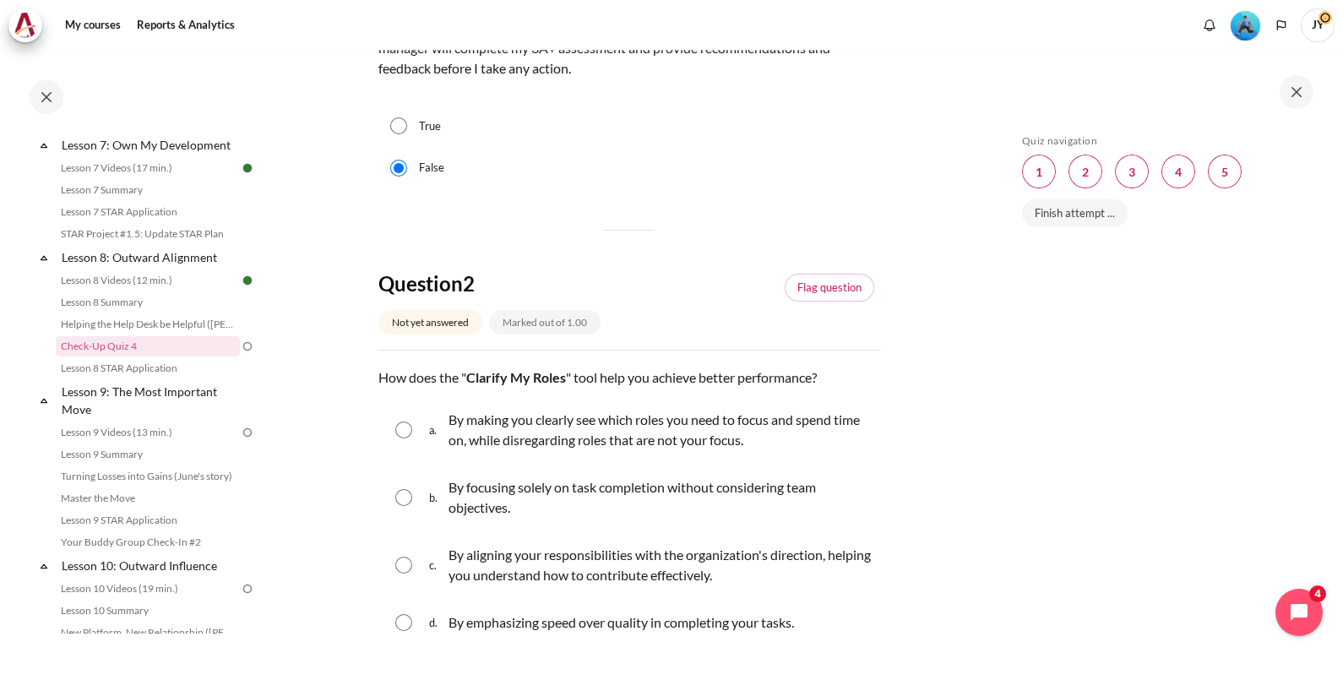
scroll to position [422, 0]
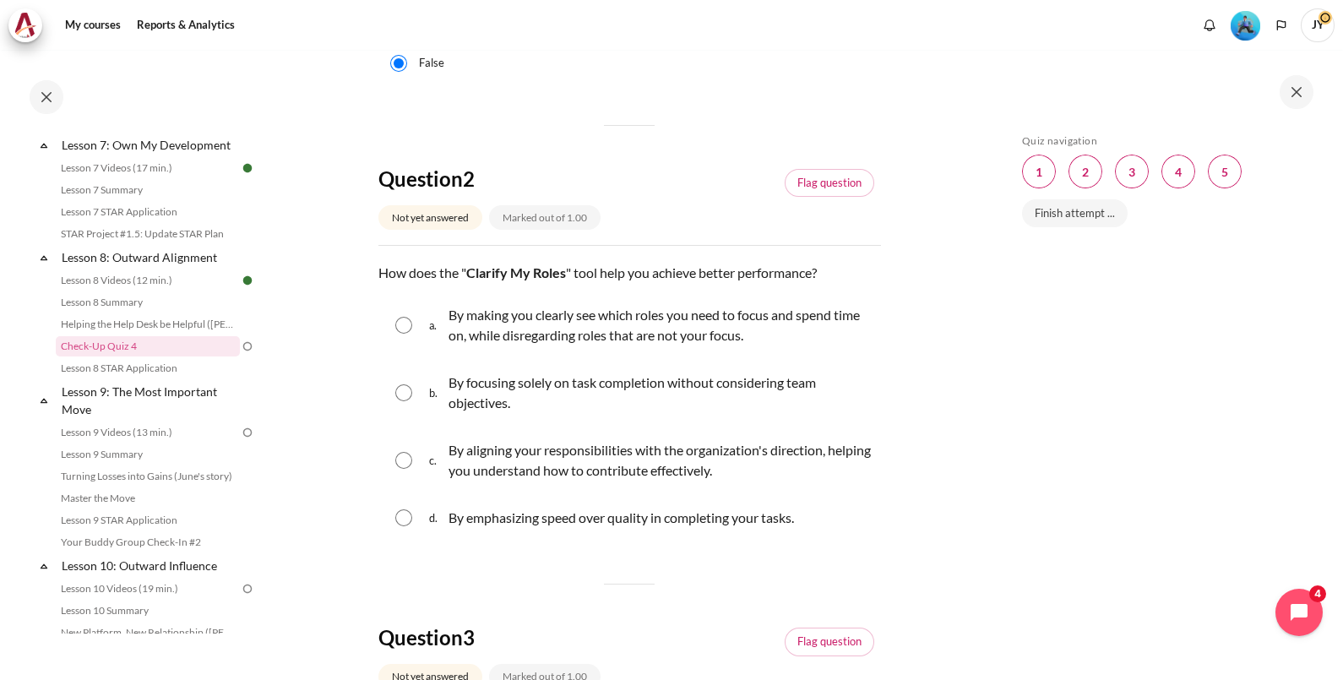
click at [402, 457] on input "Content" at bounding box center [403, 460] width 17 height 17
radio input "true"
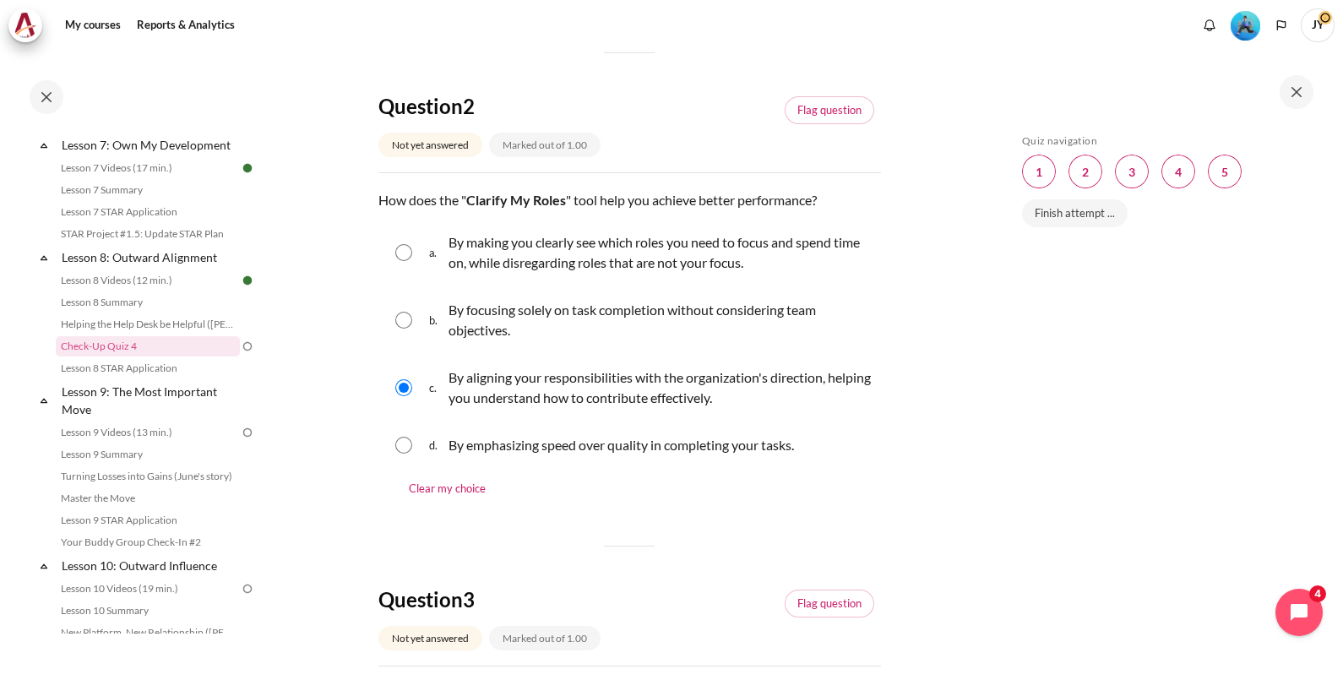
scroll to position [528, 0]
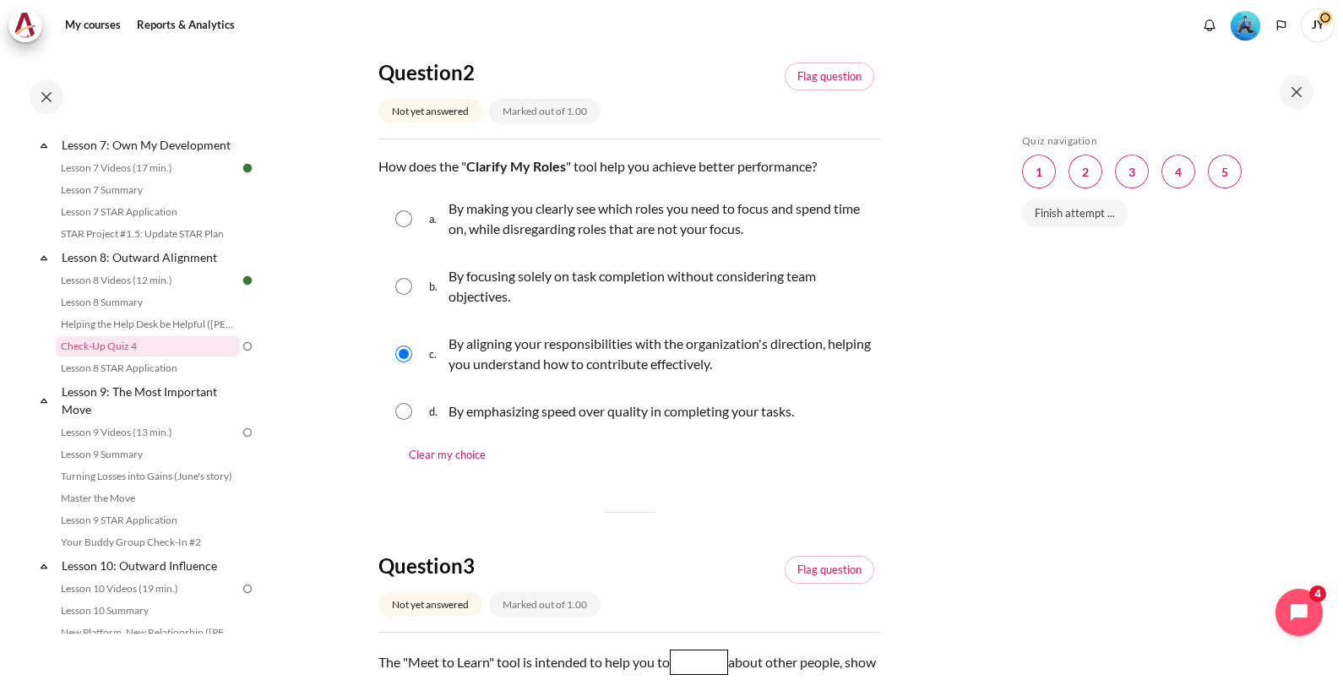
click at [405, 416] on input "Content" at bounding box center [403, 411] width 17 height 17
radio input "true"
click at [399, 352] on input "Content" at bounding box center [403, 353] width 17 height 17
radio input "true"
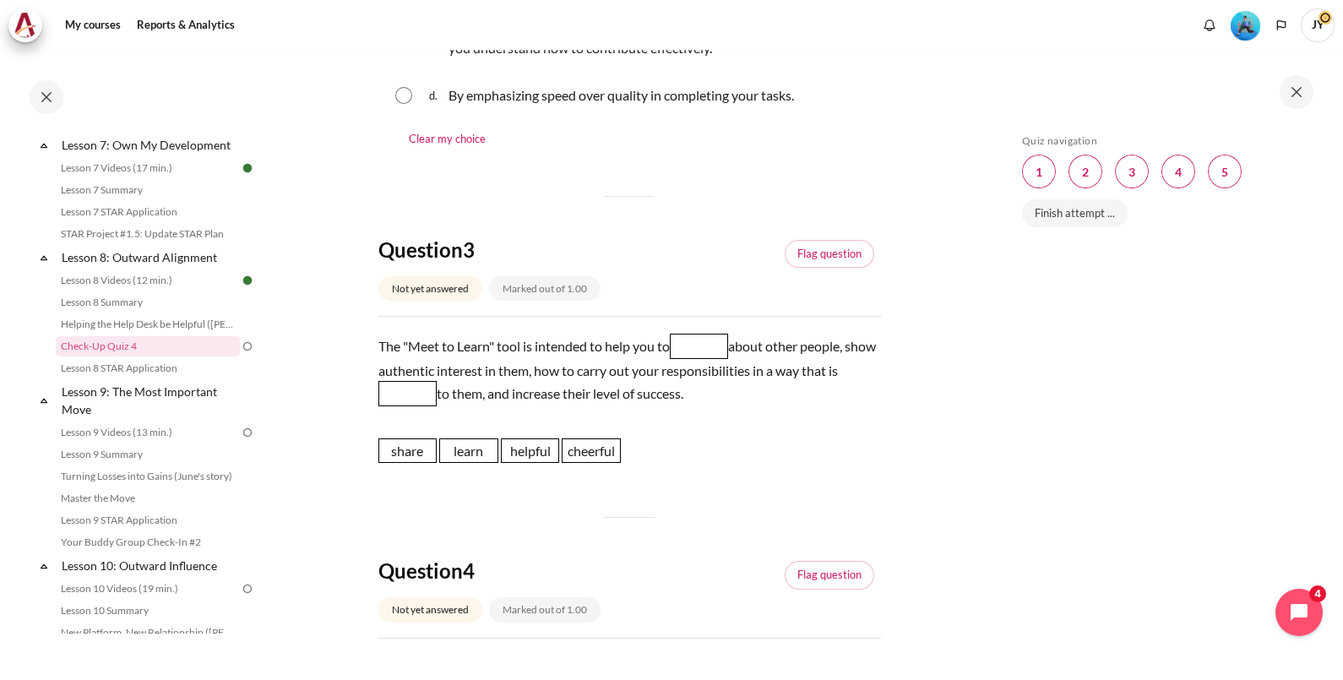
scroll to position [950, 0]
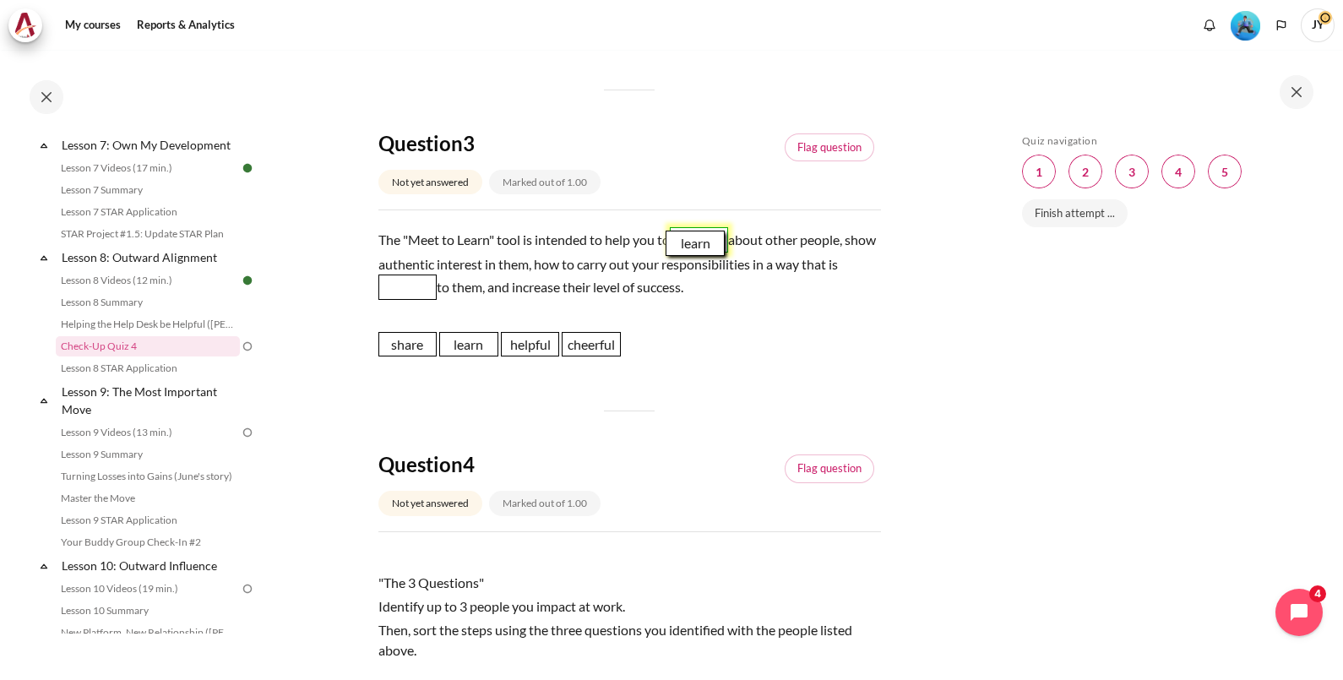
drag, startPoint x: 477, startPoint y: 346, endPoint x: 711, endPoint y: 242, distance: 256.4
click at [711, 242] on span "learn" at bounding box center [695, 243] width 59 height 25
drag, startPoint x: 537, startPoint y: 347, endPoint x: 447, endPoint y: 292, distance: 105.8
click at [423, 287] on span "helpful" at bounding box center [423, 281] width 59 height 25
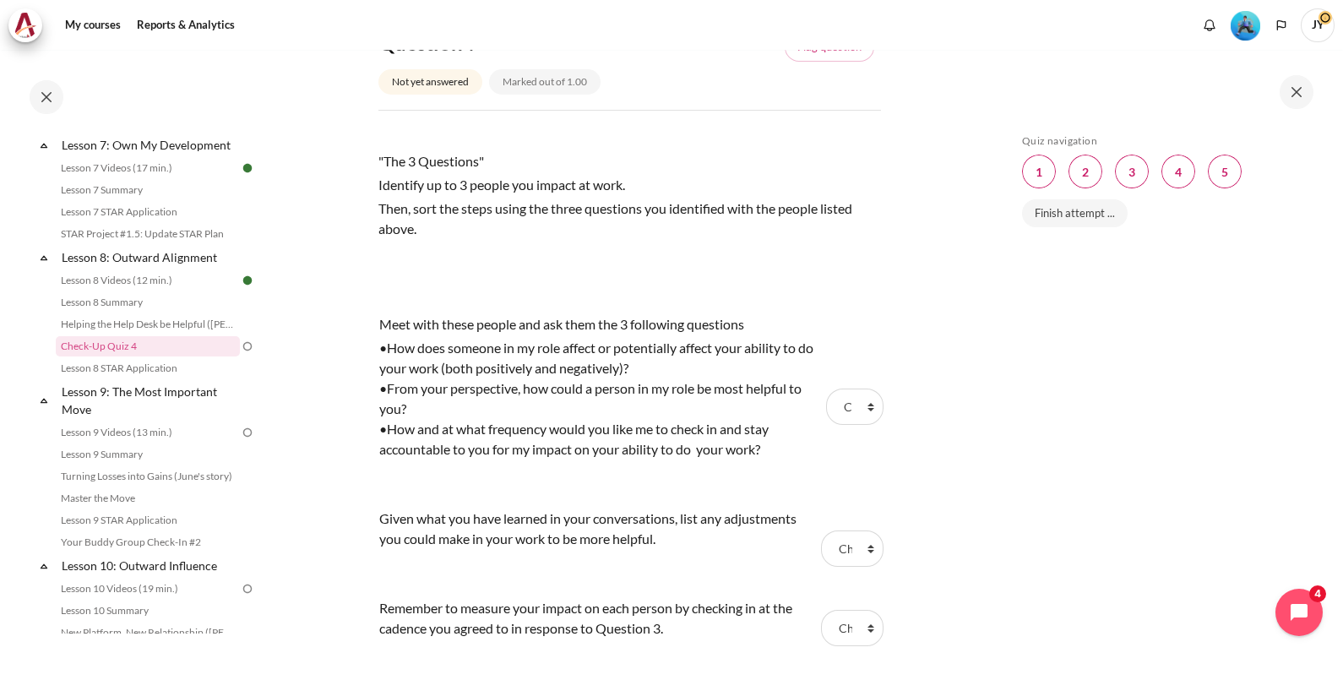
scroll to position [1477, 0]
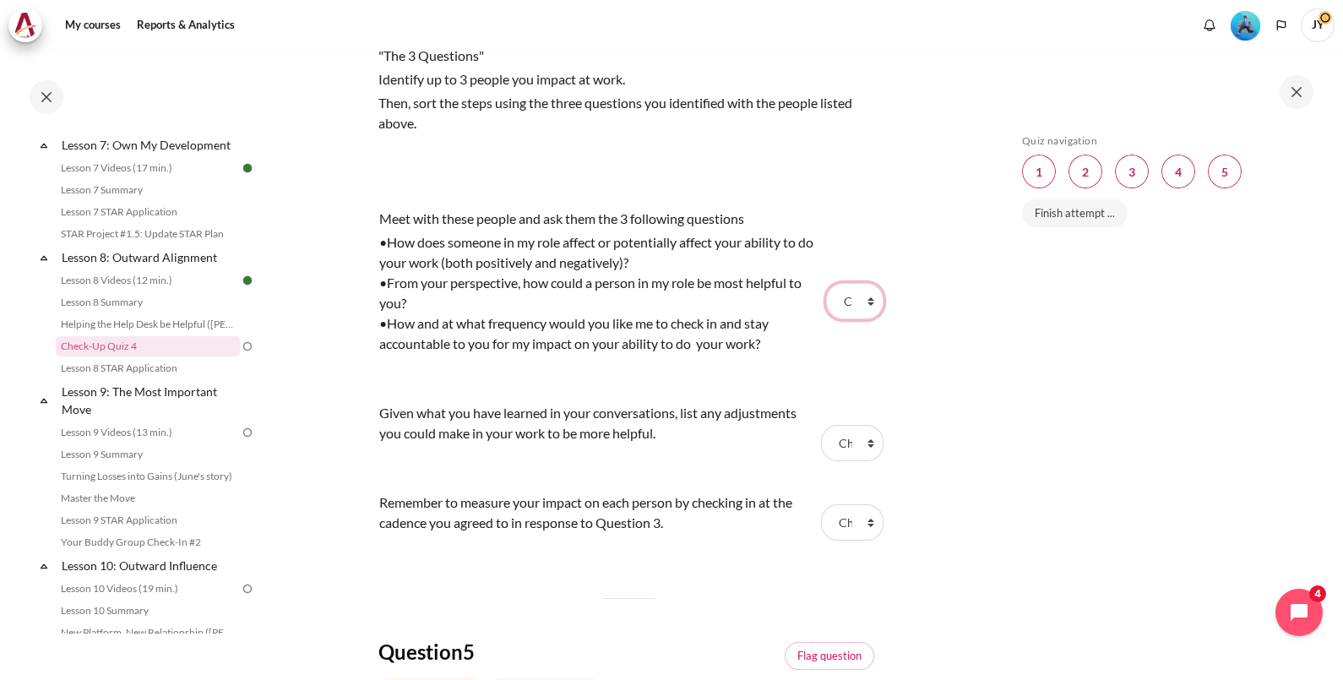
click at [862, 298] on select "Choose... Step 1 Step 2 Step 3" at bounding box center [854, 300] width 57 height 35
select select "1"
click at [826, 283] on select "Choose... Step 1 Step 2 Step 3" at bounding box center [854, 300] width 57 height 35
click at [858, 446] on select "Choose... Step 1 Step 2 Step 3" at bounding box center [852, 442] width 63 height 35
select select "2"
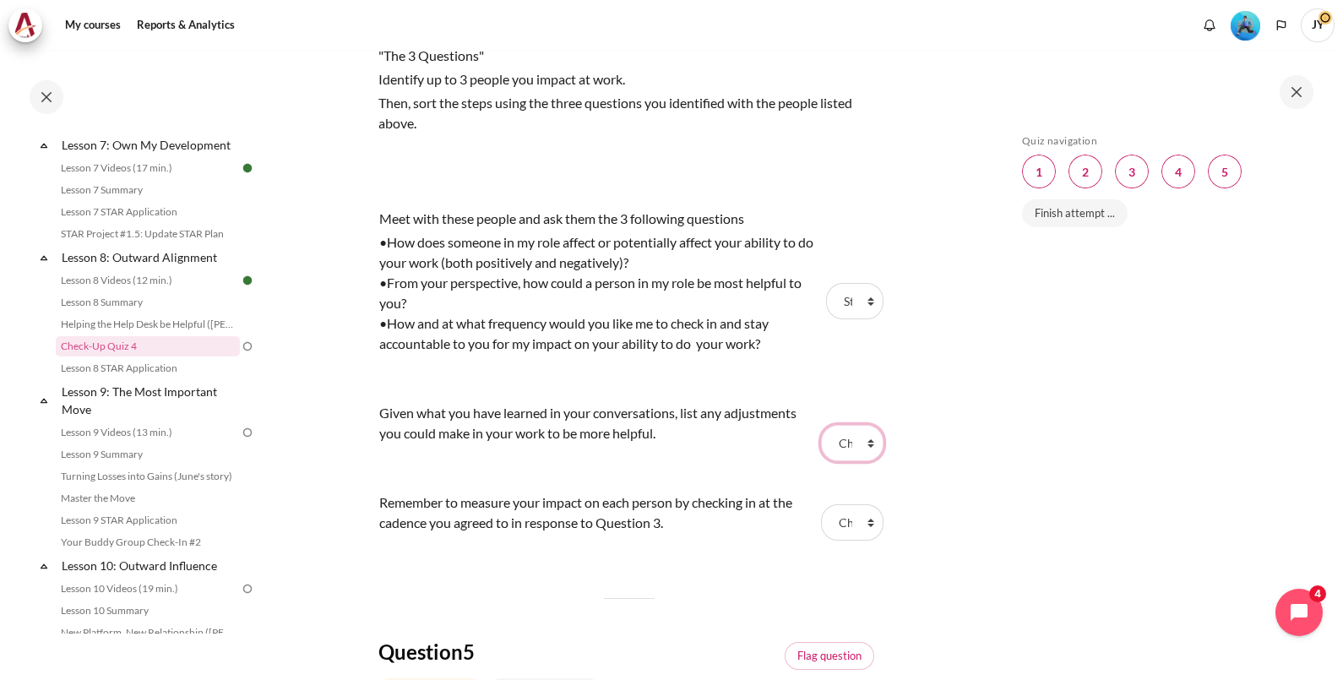
click at [821, 425] on select "Choose... Step 1 Step 2 Step 3" at bounding box center [852, 442] width 63 height 35
click at [860, 519] on select "Choose... Step 1 Step 2 Step 3" at bounding box center [852, 521] width 63 height 35
select select "3"
click at [821, 504] on select "Choose... Step 1 Step 2 Step 3" at bounding box center [852, 521] width 63 height 35
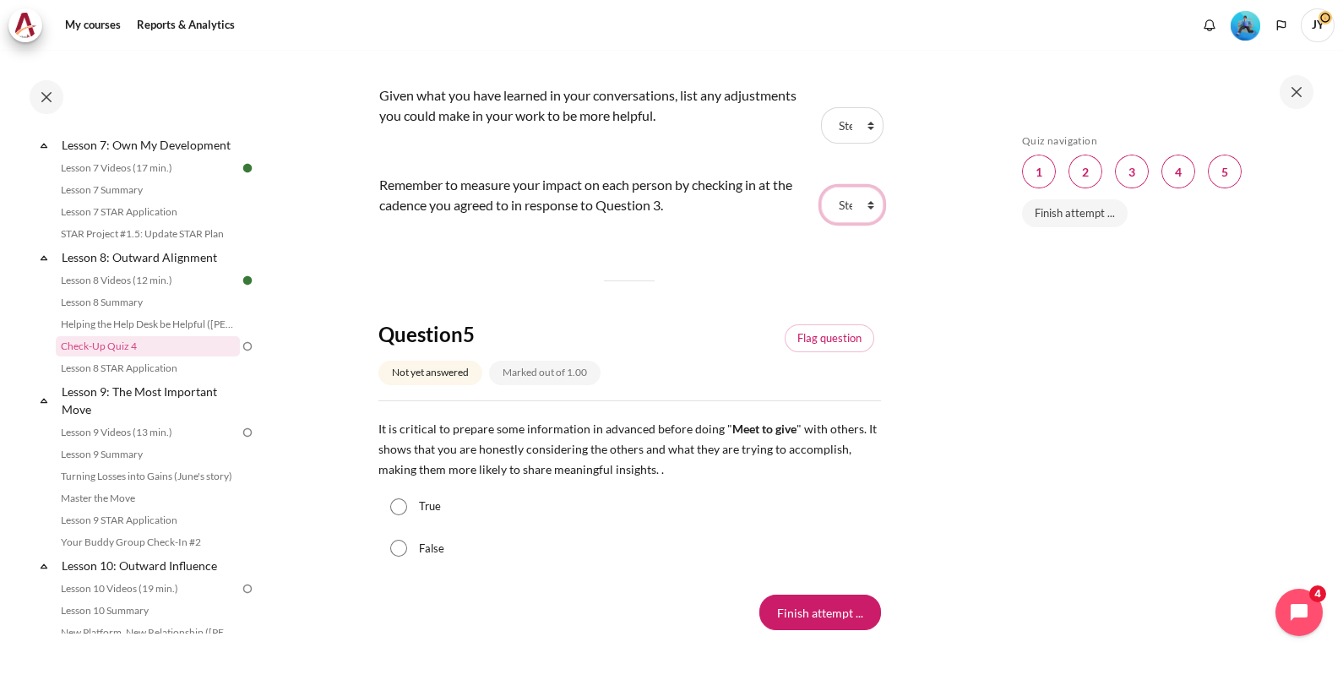
scroll to position [1899, 0]
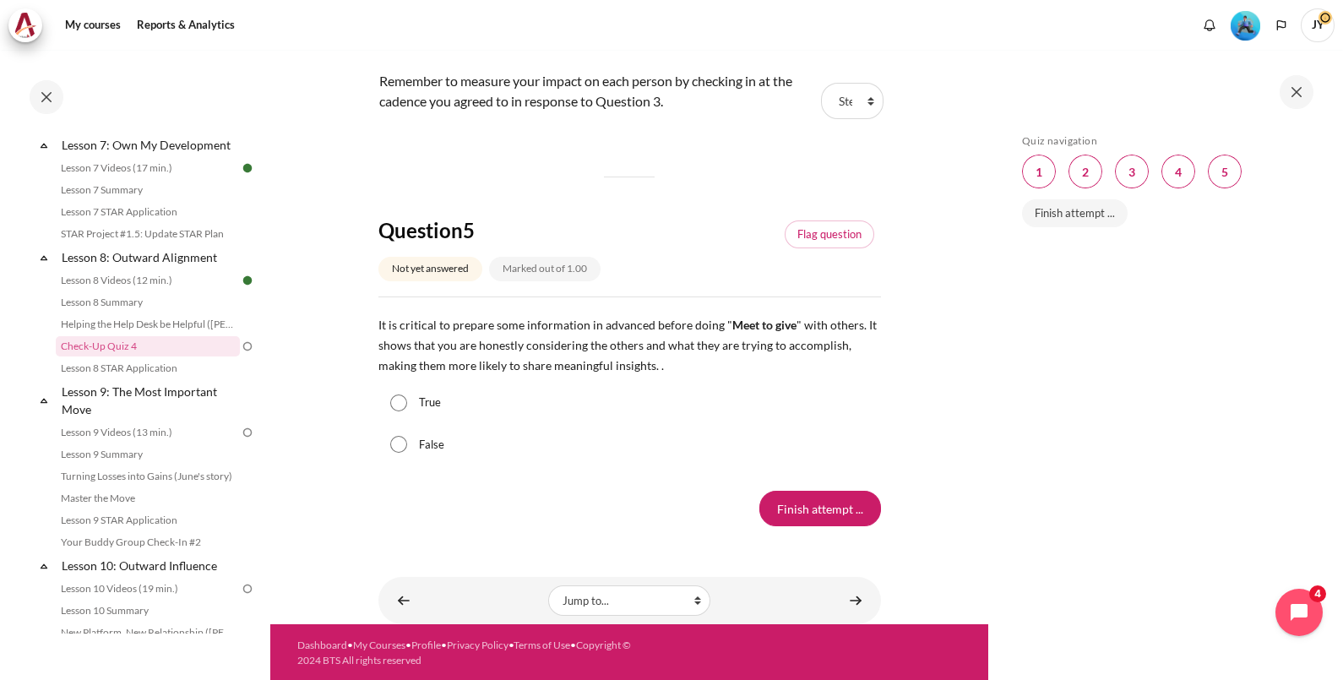
click at [413, 394] on div "True" at bounding box center [629, 403] width 503 height 42
click at [394, 398] on input "True" at bounding box center [398, 402] width 17 height 17
radio input "true"
click at [822, 509] on input "Finish attempt ..." at bounding box center [820, 508] width 122 height 35
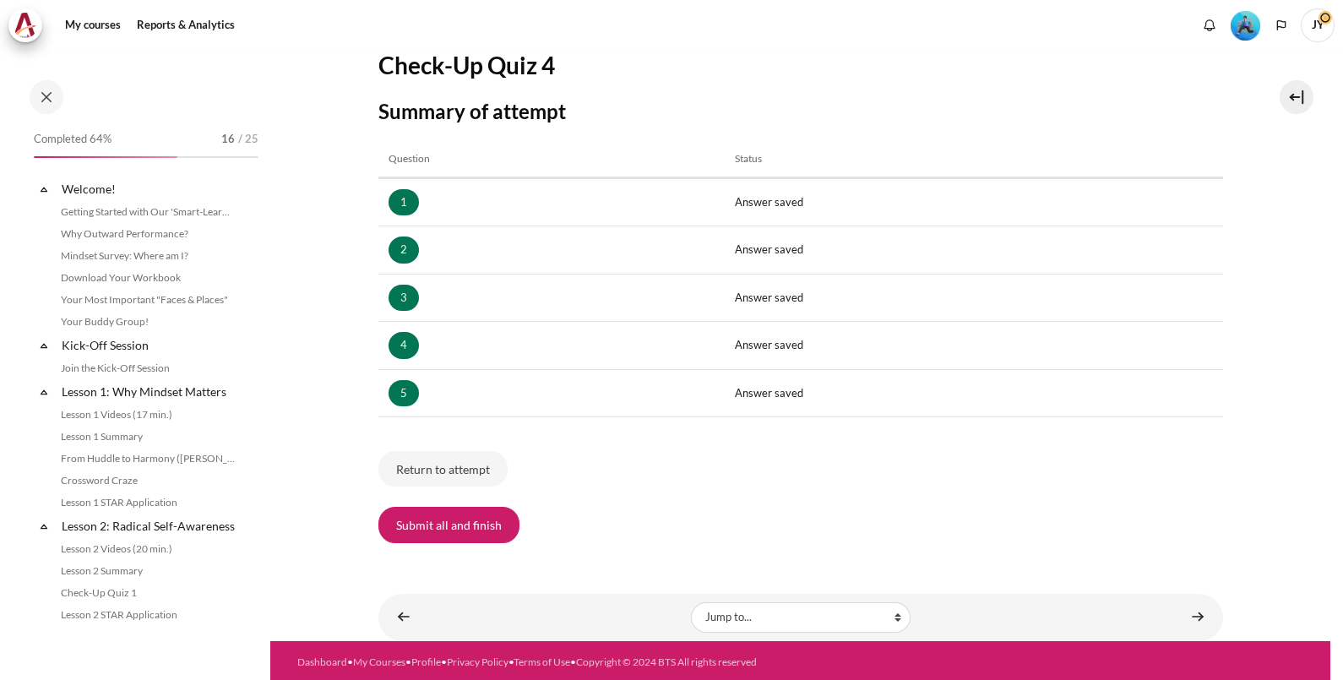
scroll to position [1156, 0]
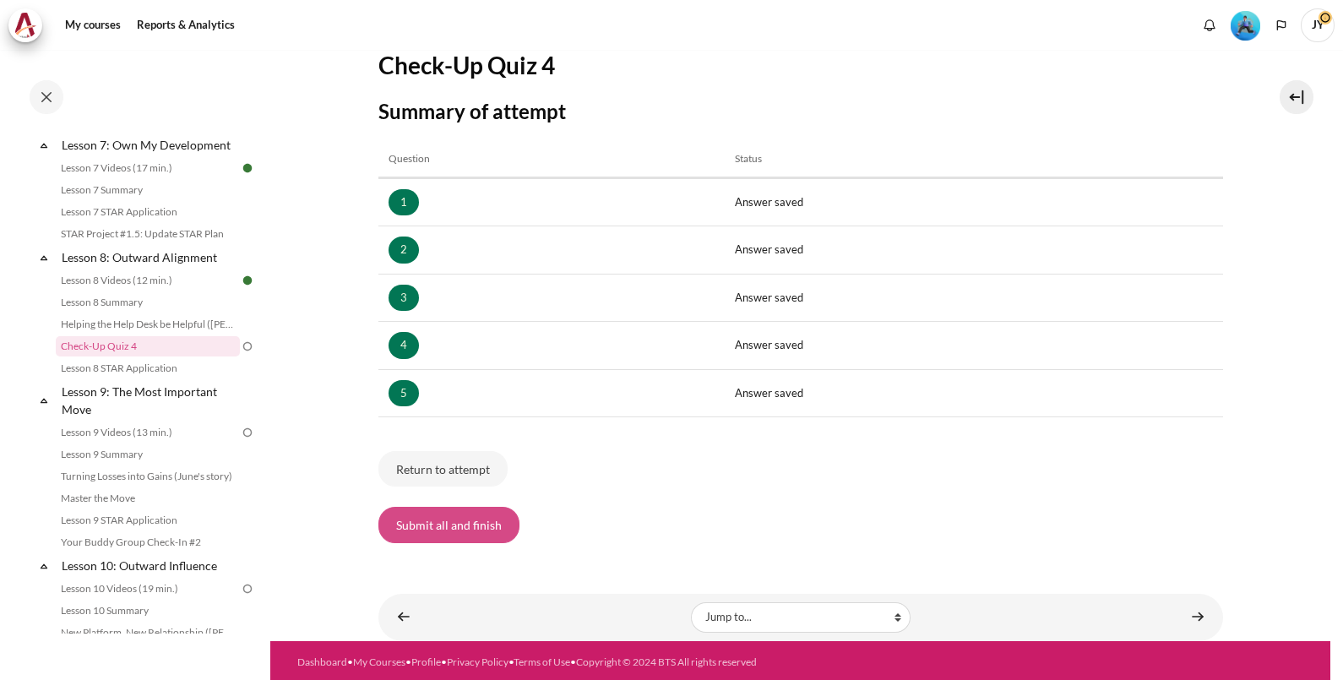
click at [482, 536] on button "Submit all and finish" at bounding box center [448, 524] width 141 height 35
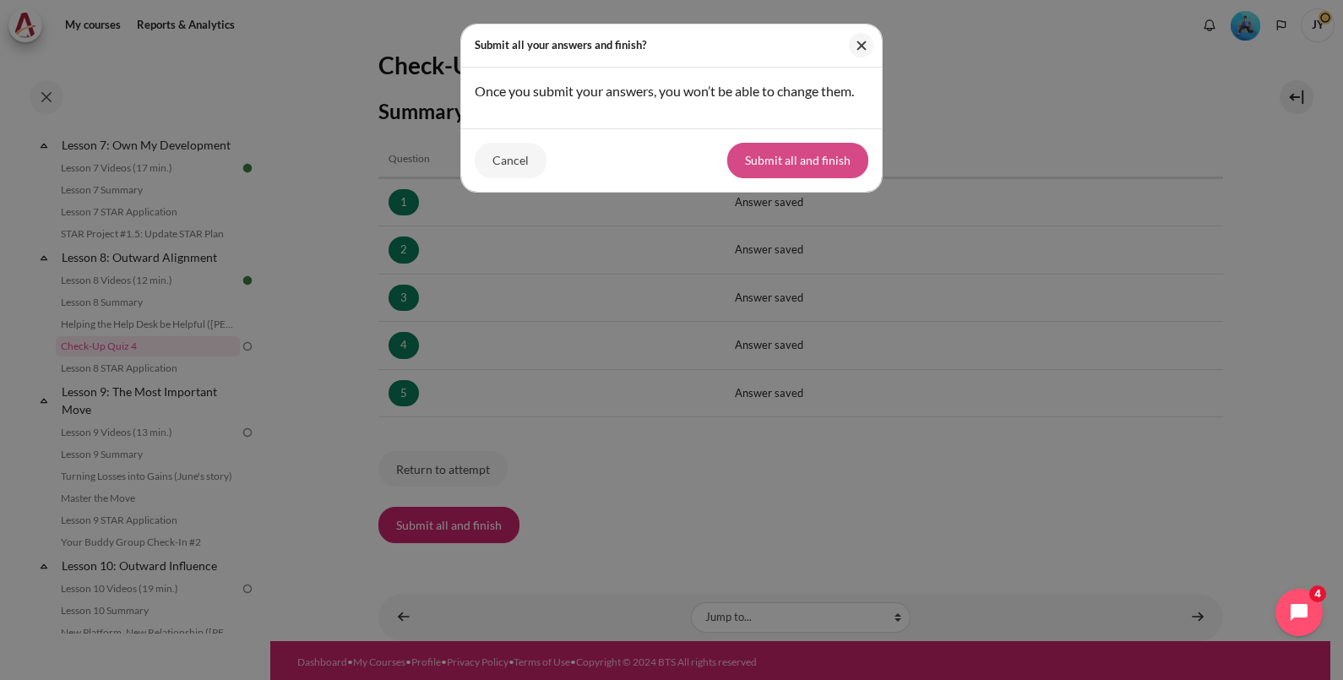
click at [825, 178] on button "Submit all and finish" at bounding box center [797, 160] width 141 height 35
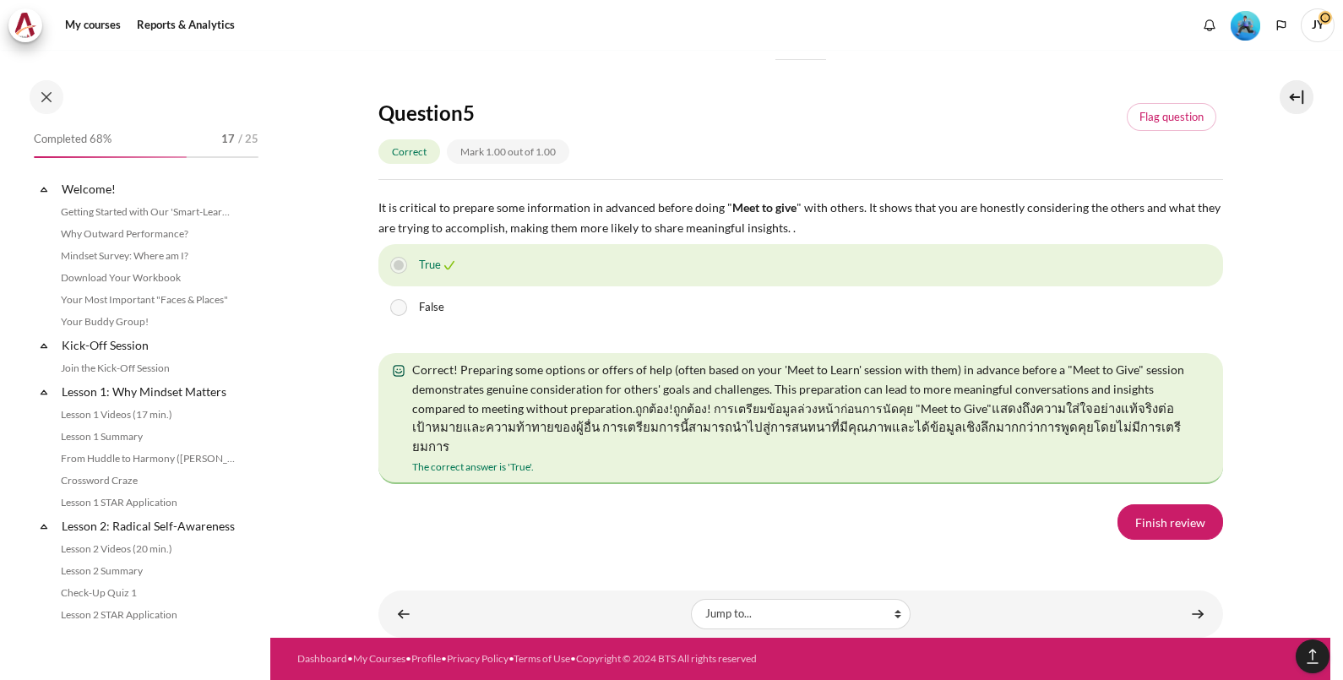
scroll to position [1156, 0]
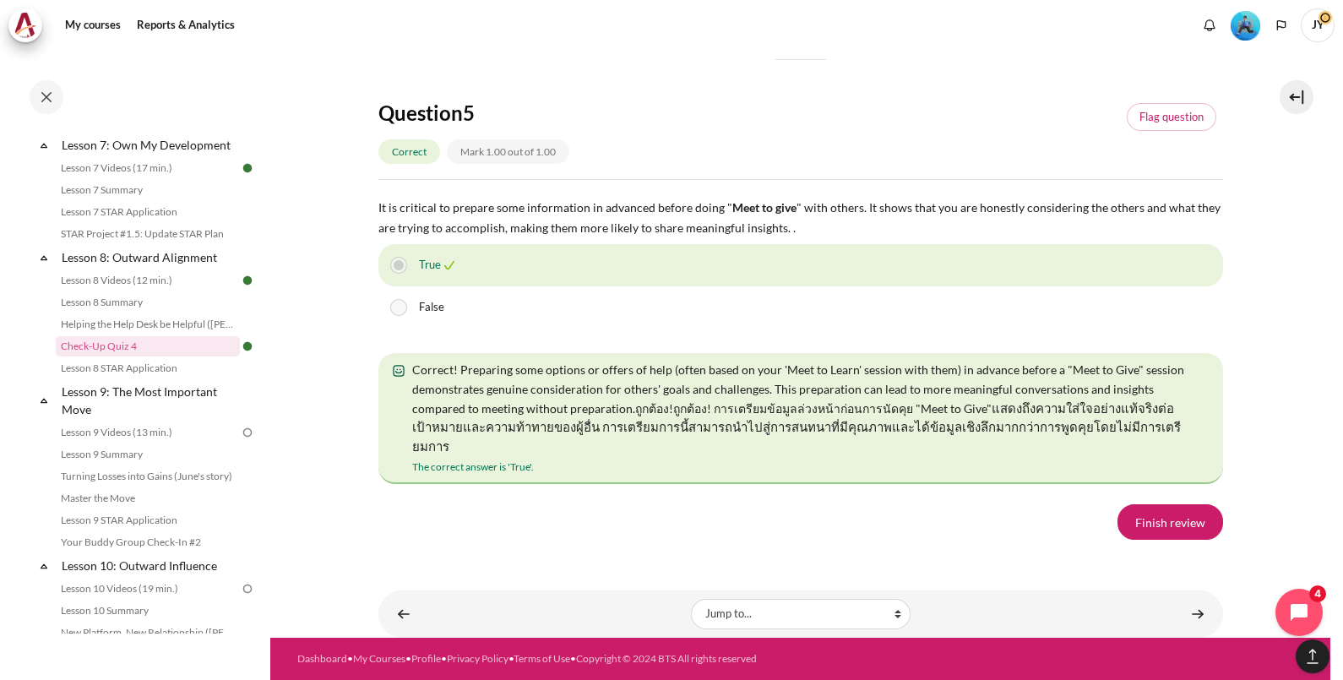
click at [1178, 615] on div "Lesson 8 STAR Application ►" at bounding box center [1169, 588] width 169 height 56
click at [1184, 611] on link "Content" at bounding box center [1198, 613] width 34 height 33
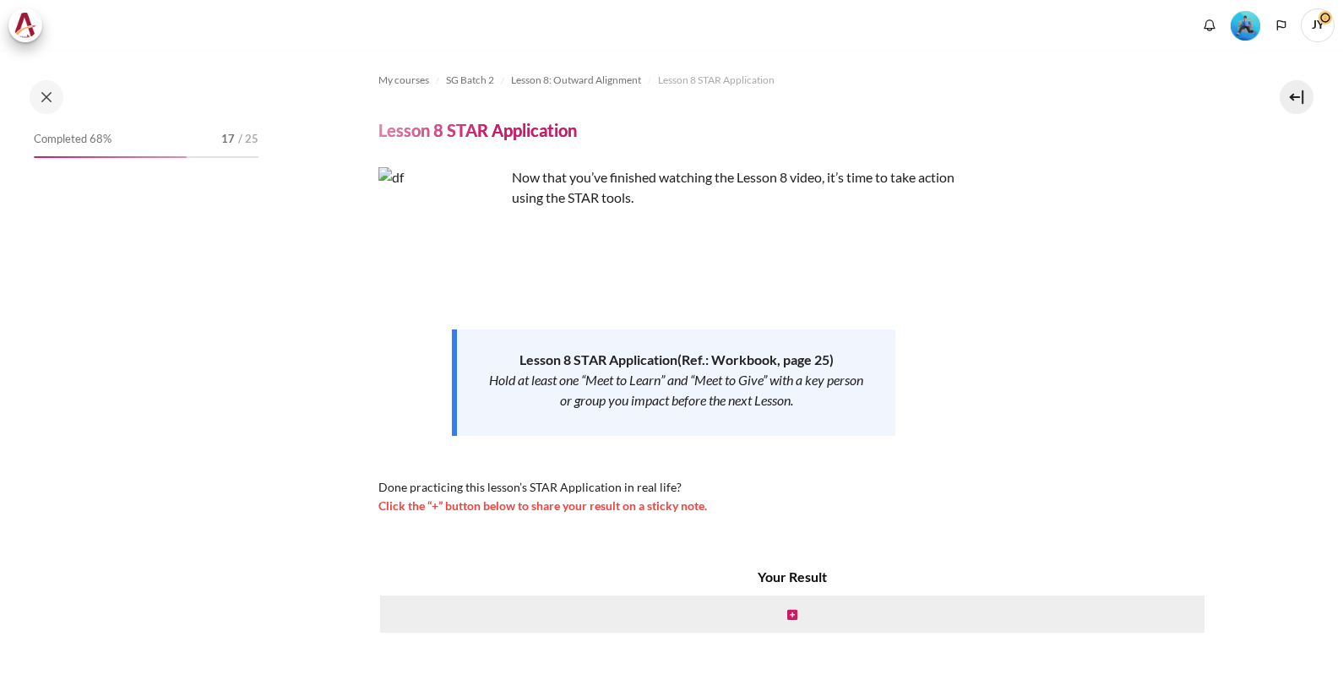
scroll to position [92, 0]
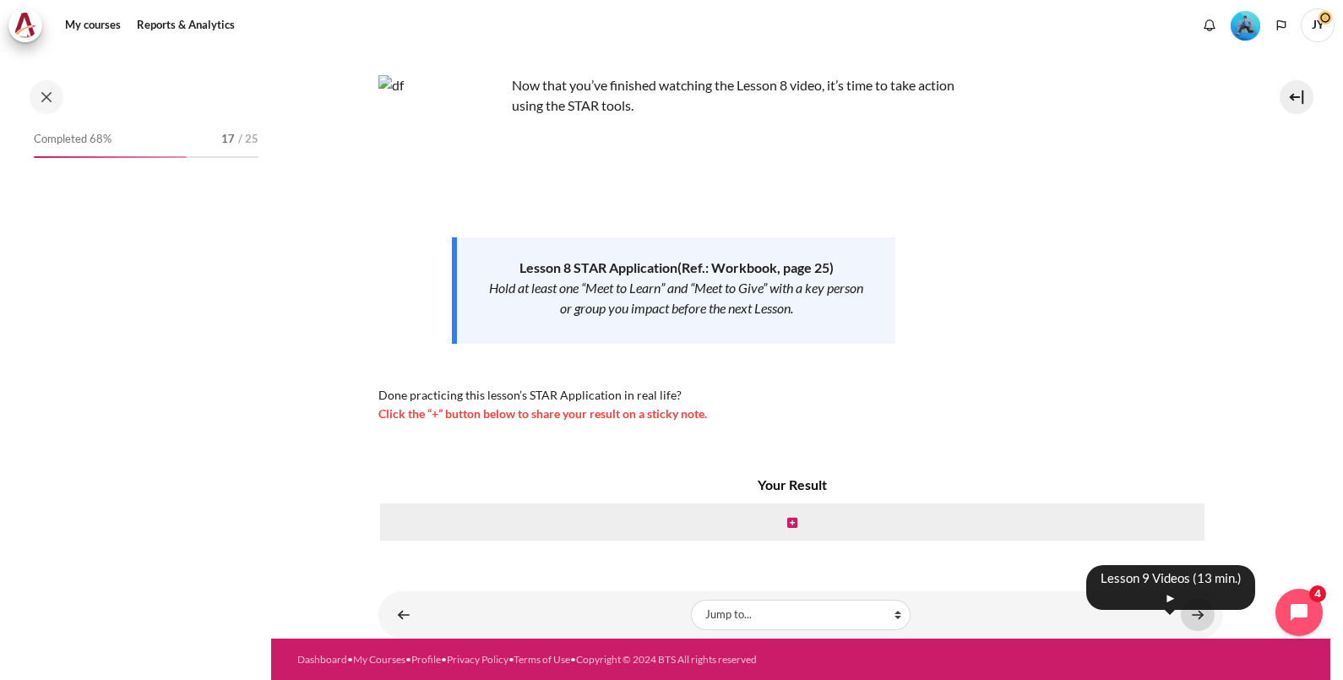
click at [1189, 612] on link "Content" at bounding box center [1198, 614] width 34 height 33
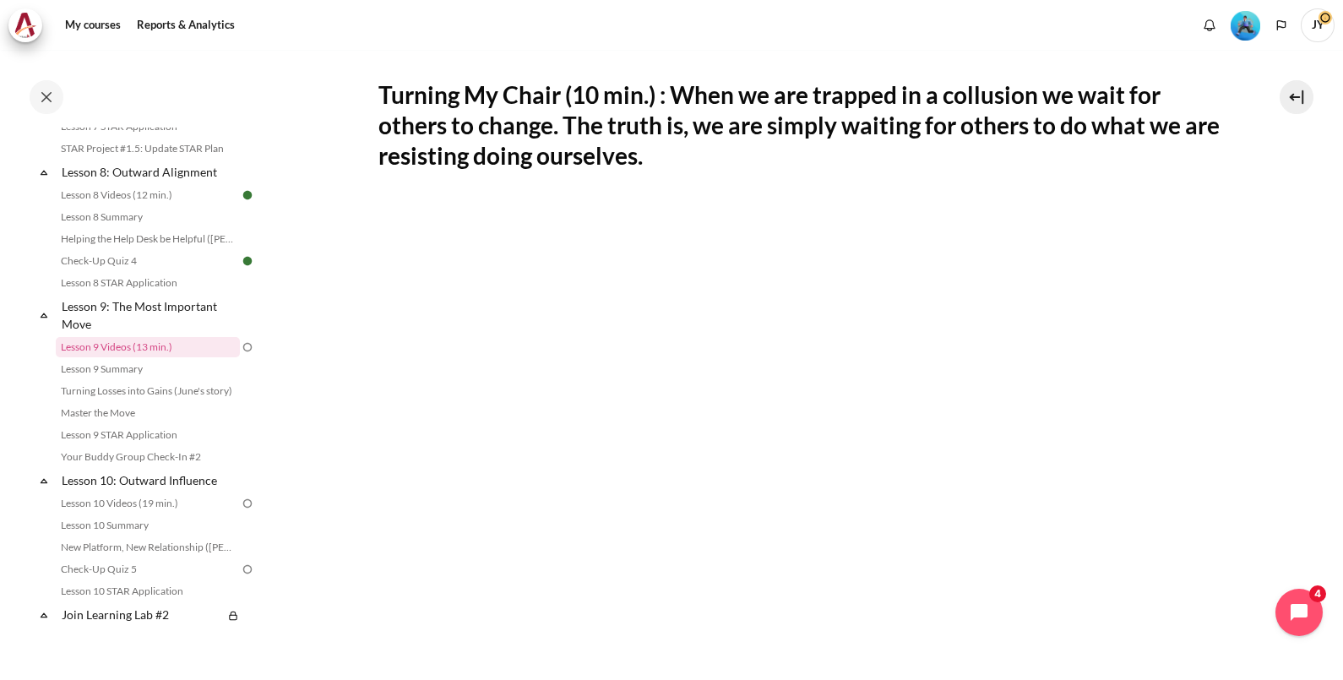
scroll to position [317, 0]
